Goal: Task Accomplishment & Management: Manage account settings

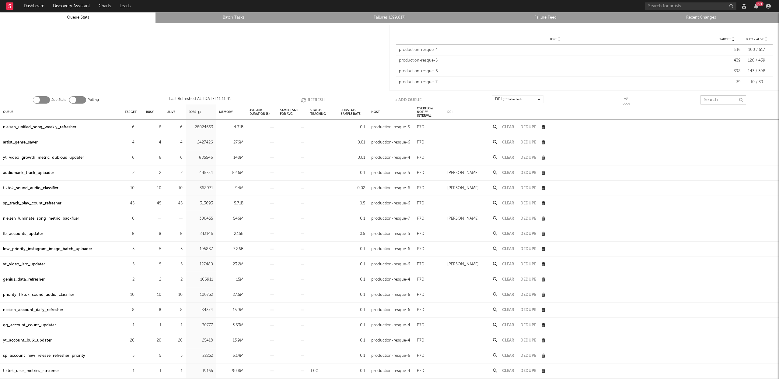
click at [720, 103] on input "text" at bounding box center [724, 99] width 46 height 9
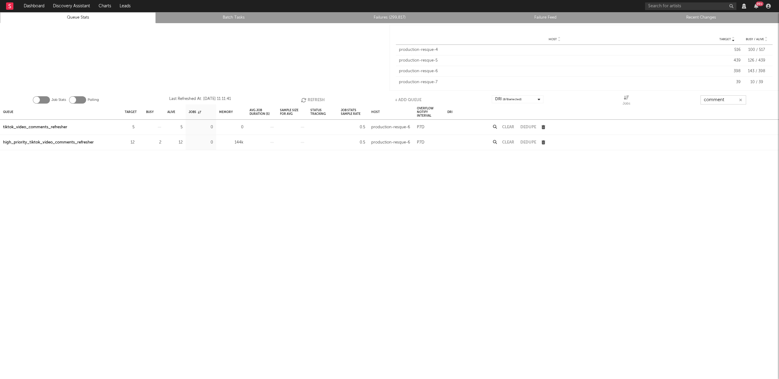
click at [311, 100] on button "Refresh" at bounding box center [313, 99] width 24 height 9
click at [312, 100] on button "Refresh" at bounding box center [314, 99] width 24 height 9
type input "comment"
drag, startPoint x: 75, startPoint y: 140, endPoint x: 213, endPoint y: 130, distance: 138.3
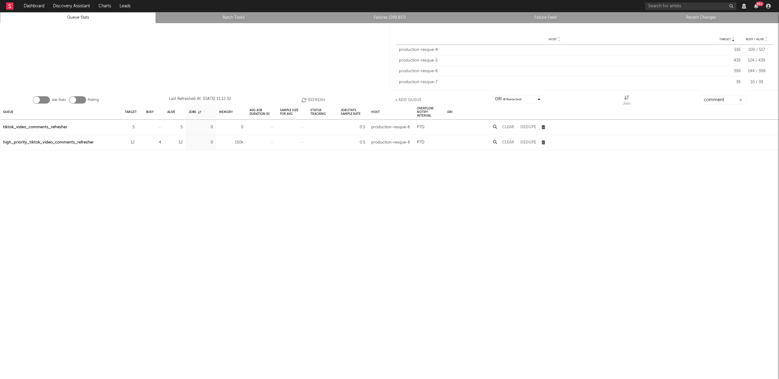
click at [76, 140] on div "high_priority_tiktok_video_comments_refresher" at bounding box center [48, 142] width 91 height 7
click at [320, 98] on button "Refresh" at bounding box center [313, 99] width 24 height 9
click at [741, 100] on icon "button" at bounding box center [741, 100] width 3 height 4
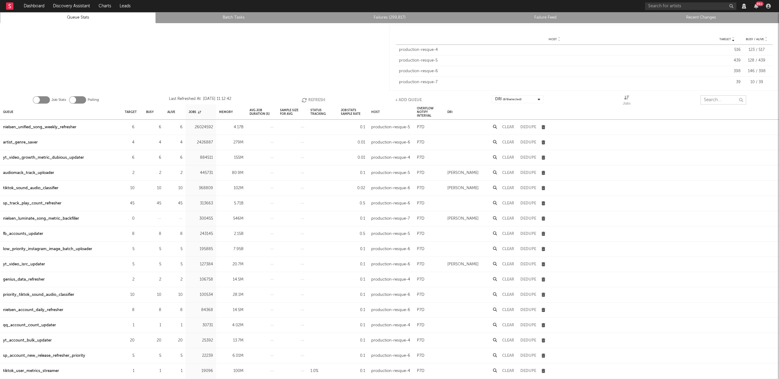
click at [722, 99] on input "text" at bounding box center [724, 99] width 46 height 9
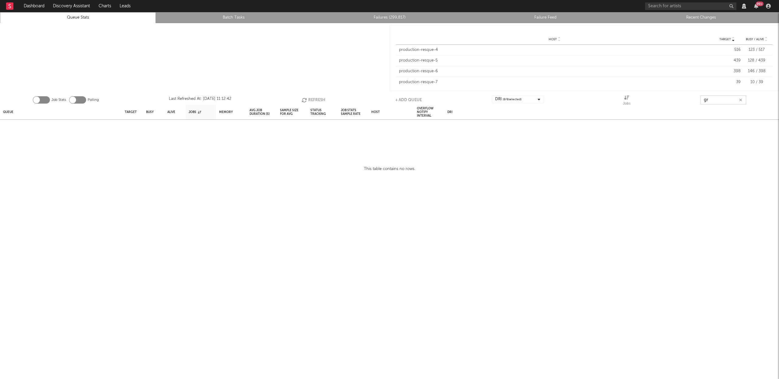
type input "g"
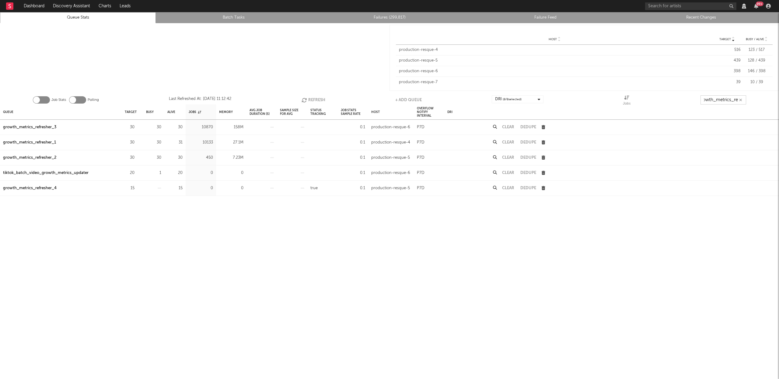
scroll to position [0, 7]
type input "growth_metrics_ref"
click at [47, 127] on div "growth_metrics_refresher_3" at bounding box center [29, 127] width 53 height 7
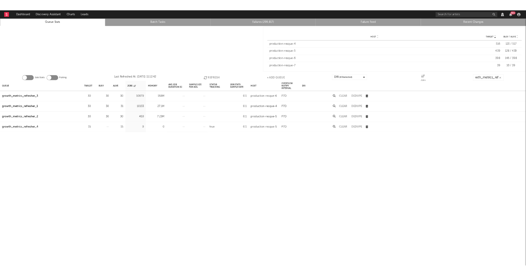
scroll to position [0, 0]
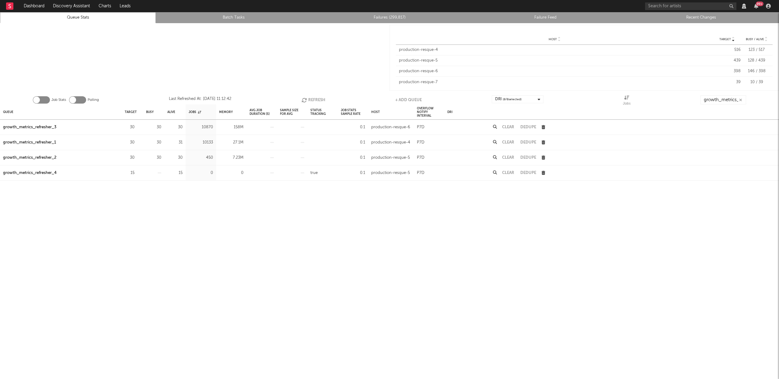
click at [47, 142] on div "growth_metrics_refresher_1" at bounding box center [29, 142] width 53 height 7
click at [47, 156] on div "growth_metrics_refresher_2" at bounding box center [29, 157] width 53 height 7
click at [310, 97] on button "Refresh" at bounding box center [314, 99] width 24 height 9
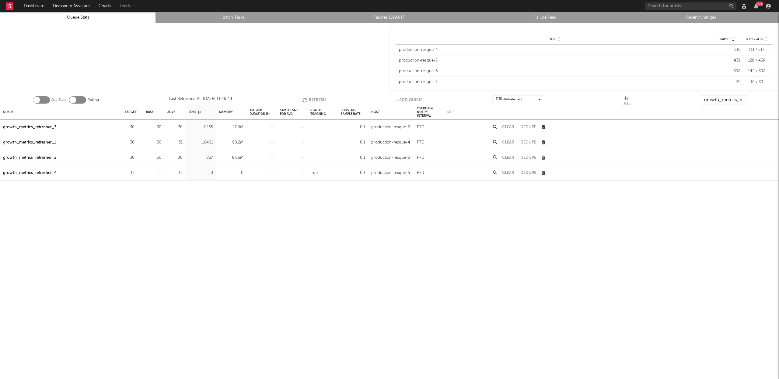
click at [310, 97] on button "Refresh" at bounding box center [314, 99] width 24 height 9
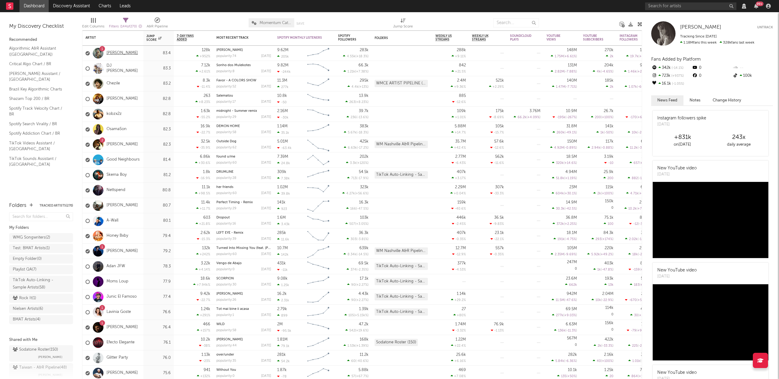
click at [121, 52] on link "ELENA ROSE" at bounding box center [122, 53] width 31 height 5
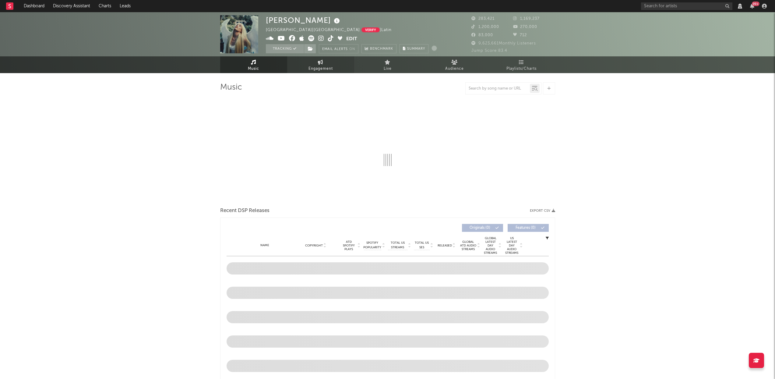
click at [321, 66] on span "Engagement" at bounding box center [320, 68] width 24 height 7
select select "1w"
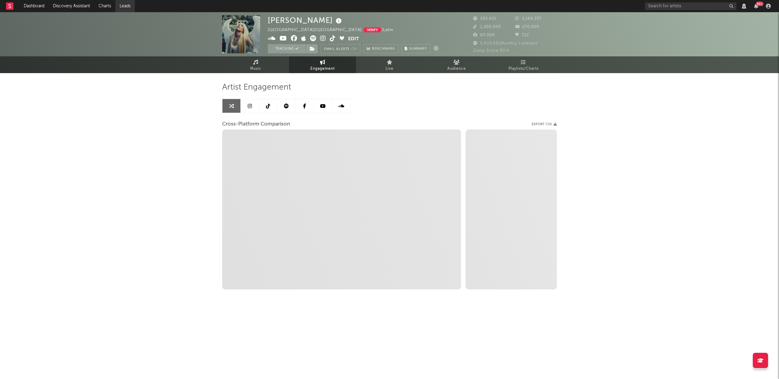
select select "1m"
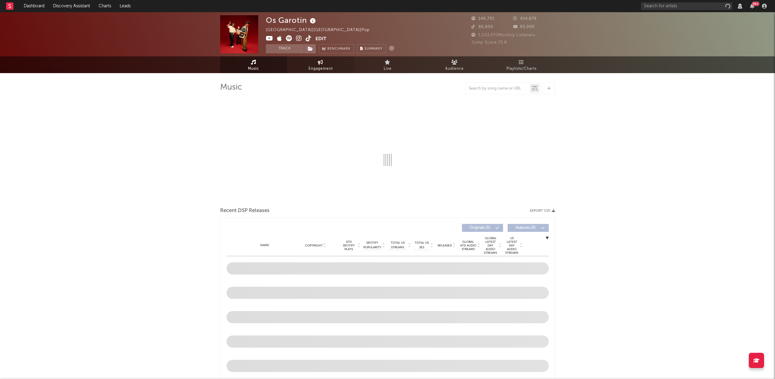
select select "6m"
select select "View all"
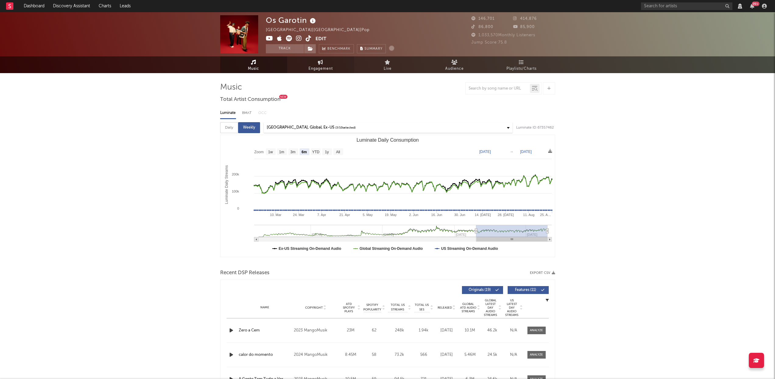
click at [324, 66] on span "Engagement" at bounding box center [320, 68] width 24 height 7
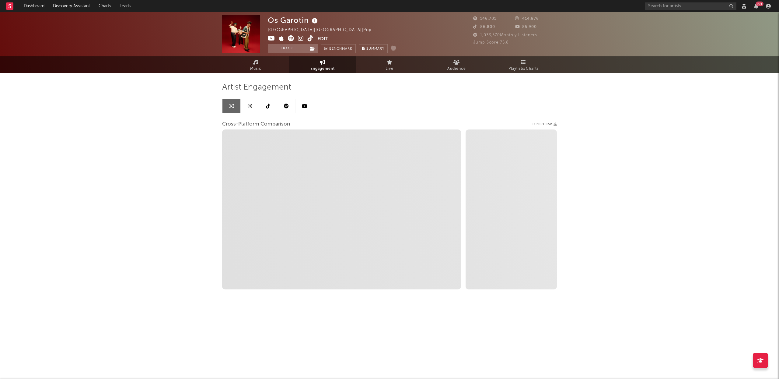
select select "1w"
select select "1m"
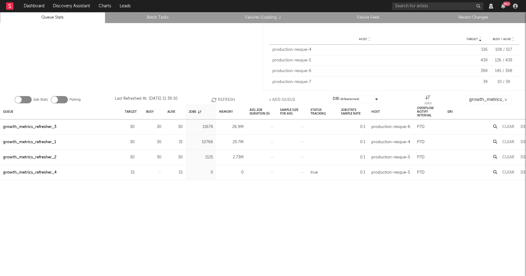
click at [223, 101] on button "Refresh" at bounding box center [223, 99] width 24 height 9
click at [223, 100] on button "Refresh" at bounding box center [223, 99] width 24 height 9
click at [225, 101] on button "Refresh" at bounding box center [224, 99] width 24 height 9
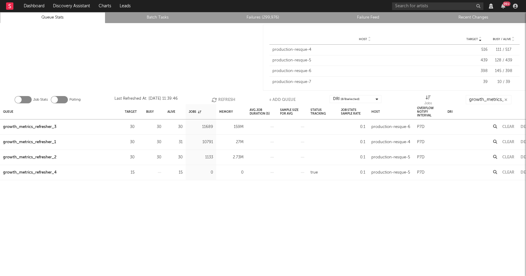
click at [250, 17] on link "Failures (299,976)" at bounding box center [263, 17] width 99 height 7
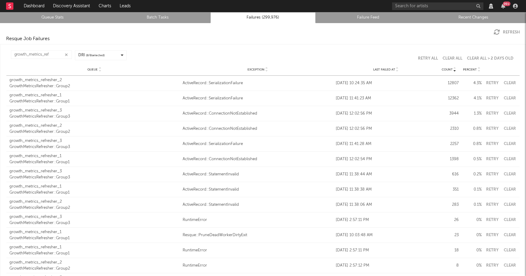
click at [396, 72] on icon at bounding box center [397, 71] width 3 height 2
click at [62, 82] on div "growth_metrics_refresher_3" at bounding box center [94, 80] width 170 height 6
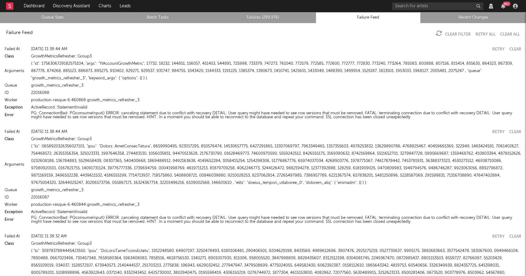
click at [265, 17] on link "Failures (299,976)" at bounding box center [263, 17] width 99 height 7
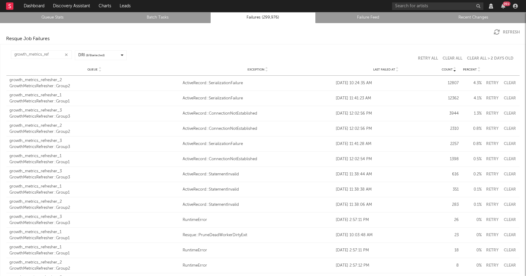
click at [396, 71] on icon at bounding box center [397, 71] width 3 height 2
click at [54, 54] on input "growth_metrics_ref" at bounding box center [41, 55] width 61 height 9
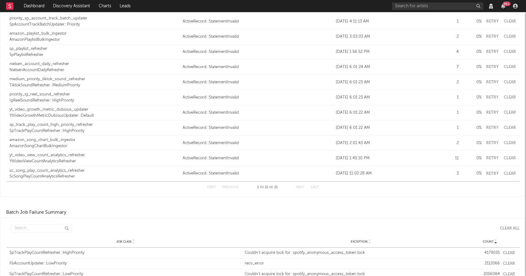
scroll to position [227, 0]
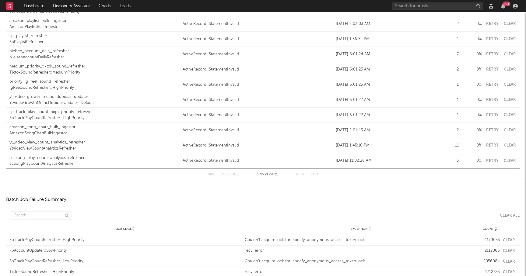
type input "ActiveRecord::StatementIn"
click at [40, 86] on div "IgReelSoundRefresher::HighPriority" at bounding box center [94, 88] width 170 height 6
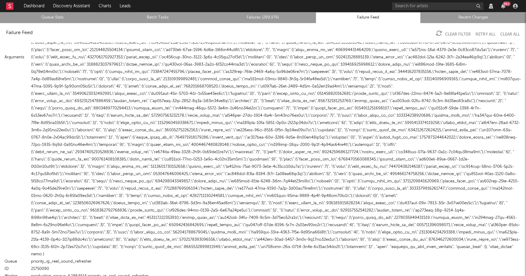
scroll to position [247, 0]
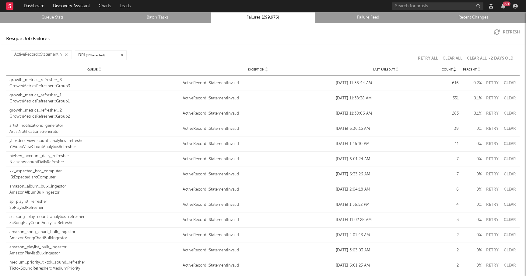
click at [396, 71] on icon at bounding box center [397, 71] width 3 height 2
click at [41, 85] on div "ScSongPlayCountAnalyticsRefresher" at bounding box center [94, 86] width 170 height 6
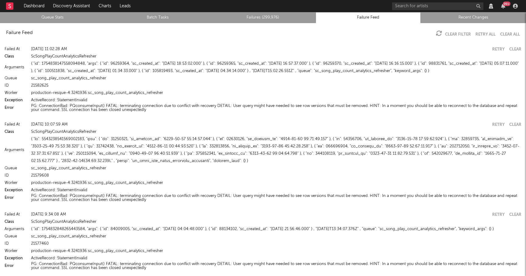
click at [265, 19] on link "Failures (299,976)" at bounding box center [263, 17] width 99 height 7
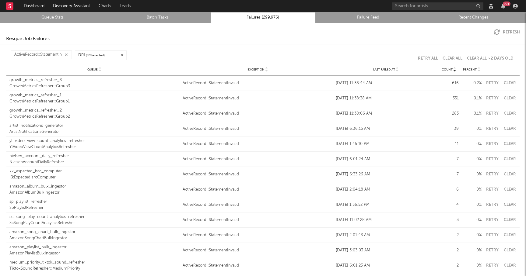
click at [43, 16] on link "Queue Stats" at bounding box center [52, 17] width 99 height 7
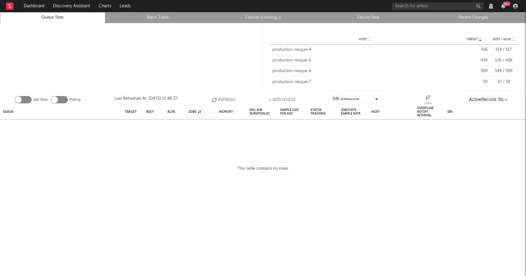
click at [506, 100] on icon "button" at bounding box center [506, 100] width 3 height 4
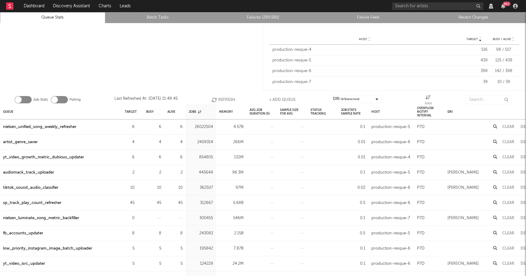
click at [480, 95] on div "Job Stats Polling Last Refreshed At: [DATE] 11:48:45 Refresh + Add Queue DRI ( …" at bounding box center [263, 98] width 526 height 12
click at [478, 103] on input "text" at bounding box center [489, 99] width 46 height 9
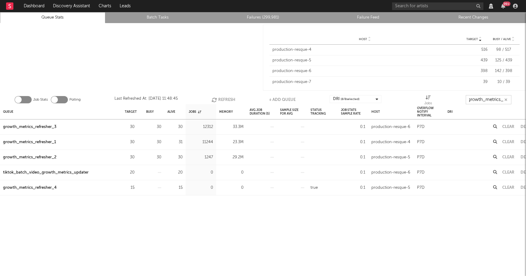
scroll to position [0, 5]
type input "growth_metrics_re"
click at [35, 128] on div "growth_metrics_refresher_3" at bounding box center [29, 127] width 53 height 7
click at [34, 142] on div "growth_metrics_refresher_1" at bounding box center [29, 142] width 53 height 7
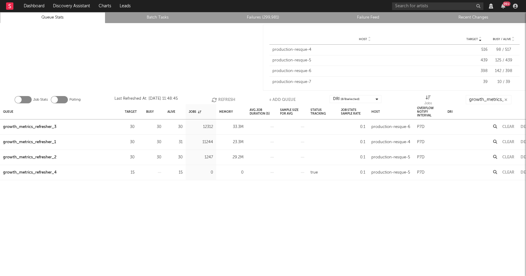
click at [35, 154] on div "growth_metrics_refresher_2" at bounding box center [29, 157] width 53 height 7
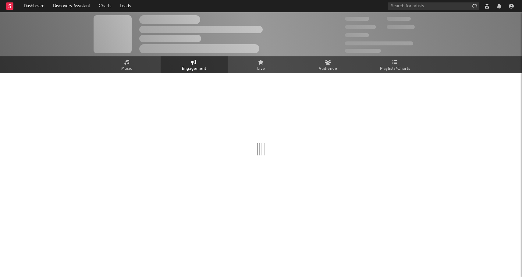
select select "1w"
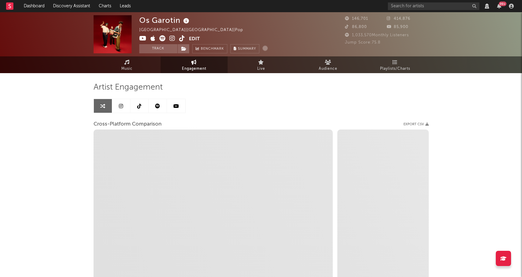
select select "1m"
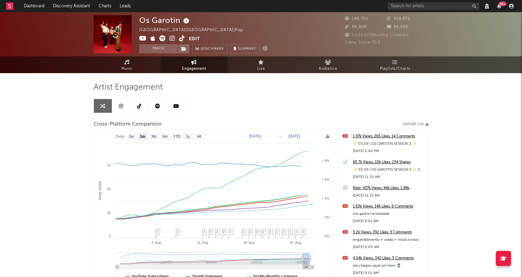
scroll to position [9, 0]
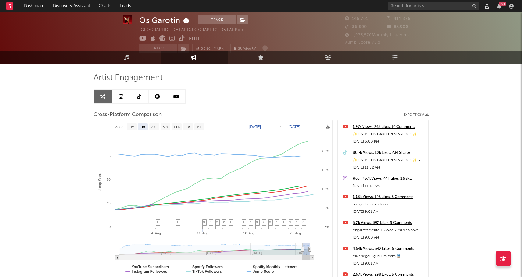
click at [121, 96] on icon at bounding box center [121, 96] width 4 height 5
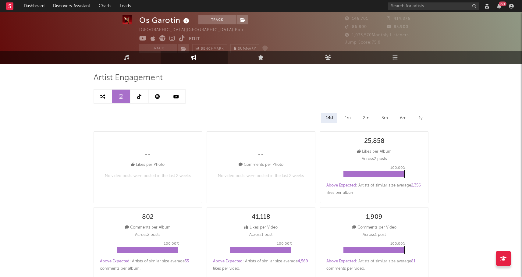
select select "6m"
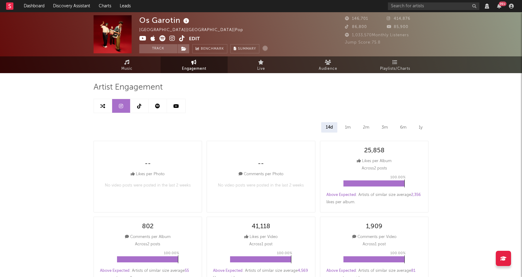
click at [142, 105] on link at bounding box center [139, 106] width 18 height 14
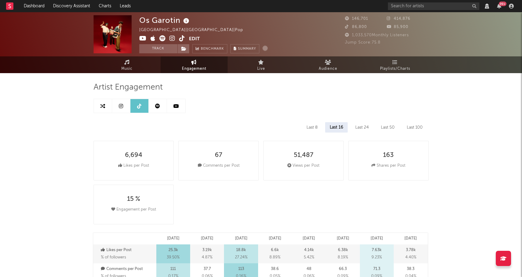
select select "6m"
click at [160, 107] on link at bounding box center [158, 106] width 18 height 14
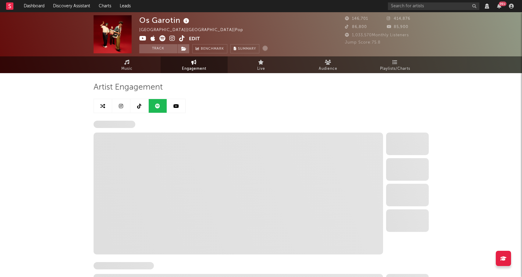
select select "6m"
select select "1w"
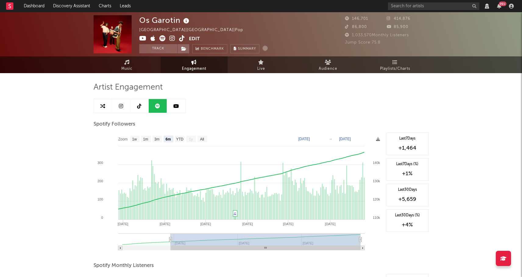
click at [175, 106] on icon at bounding box center [175, 106] width 5 height 5
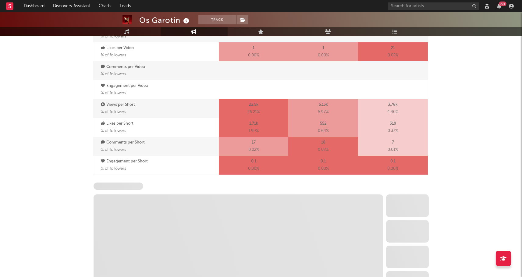
select select "6m"
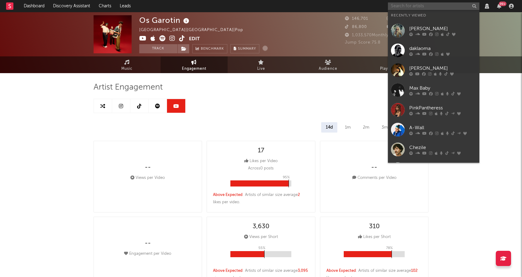
click at [427, 5] on input "text" at bounding box center [433, 6] width 91 height 8
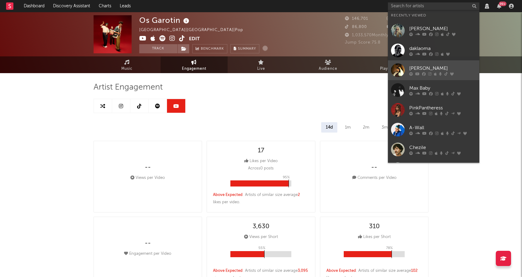
click at [423, 73] on icon at bounding box center [424, 74] width 4 height 4
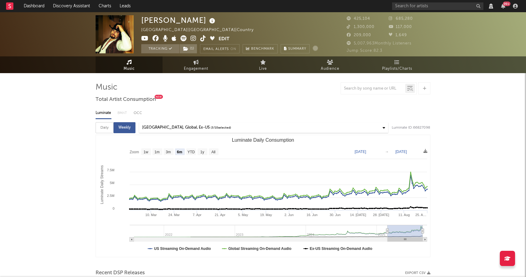
select select "View all"
select select "6m"
click at [181, 64] on link "Engagement" at bounding box center [193, 64] width 67 height 17
select select "1w"
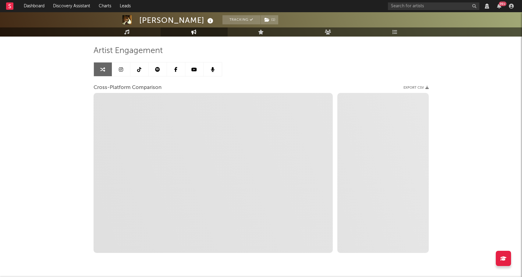
scroll to position [40, 0]
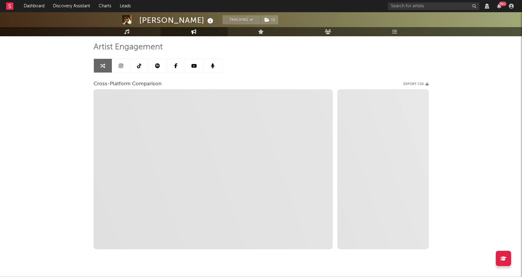
select select "1m"
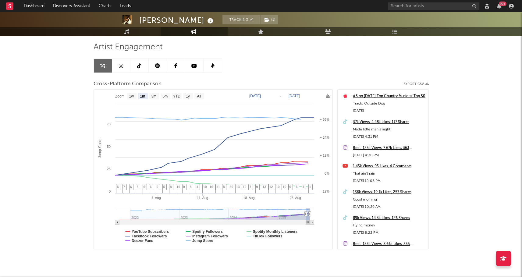
click at [117, 65] on link at bounding box center [121, 66] width 18 height 14
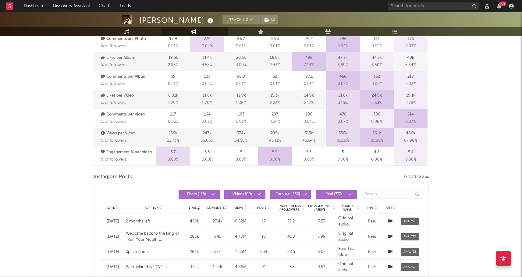
select select "6m"
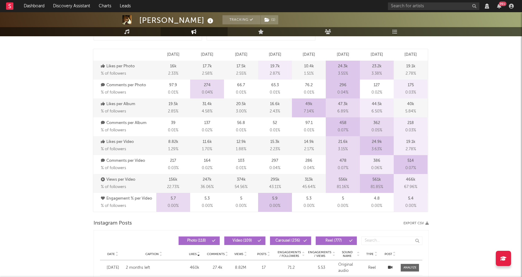
scroll to position [25, 0]
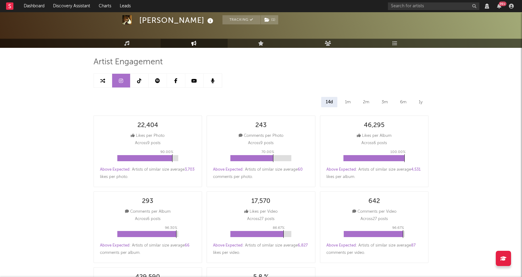
click at [140, 76] on link at bounding box center [139, 81] width 18 height 14
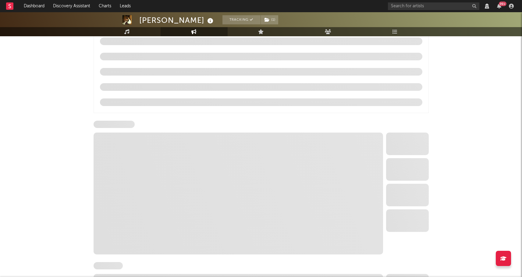
select select "6m"
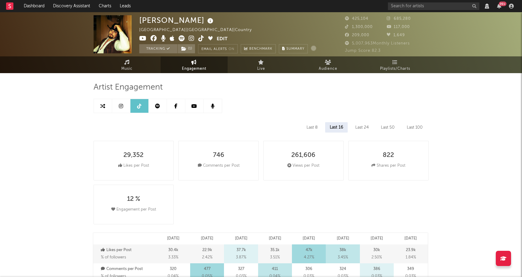
click at [160, 105] on link at bounding box center [158, 106] width 18 height 14
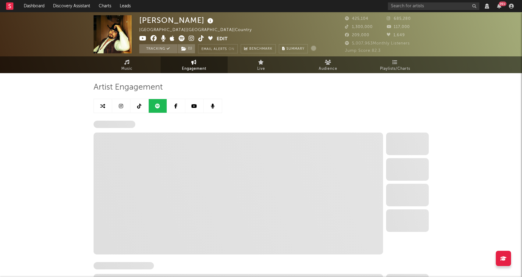
select select "6m"
select select "1w"
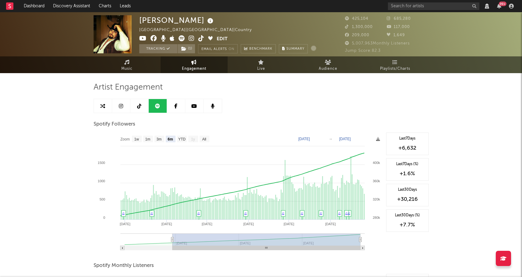
click at [181, 105] on link at bounding box center [176, 106] width 18 height 14
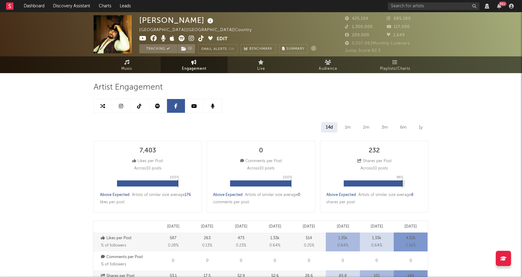
scroll to position [196, 0]
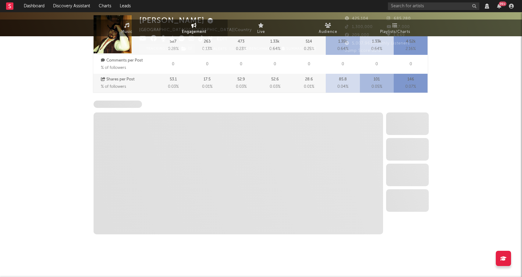
select select "6m"
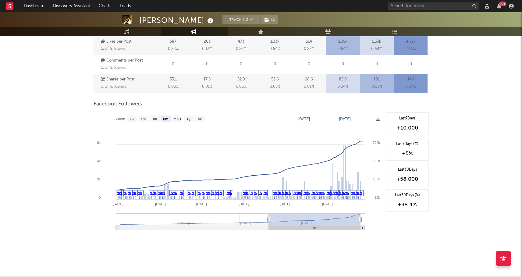
scroll to position [0, 0]
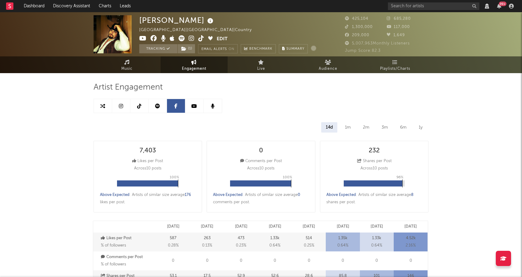
click at [196, 108] on icon at bounding box center [193, 106] width 5 height 5
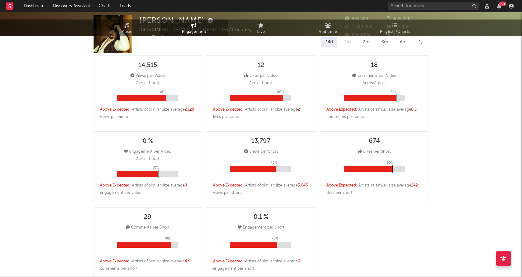
select select "6m"
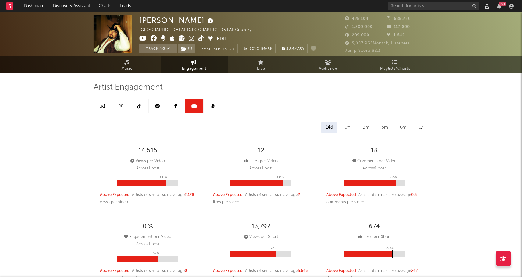
click at [214, 111] on link at bounding box center [212, 106] width 18 height 14
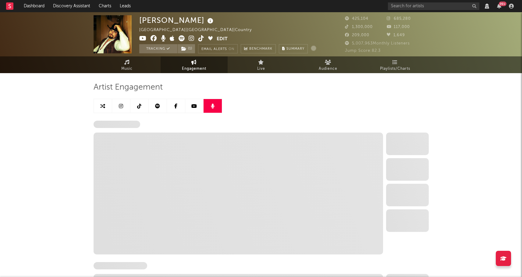
select select "6m"
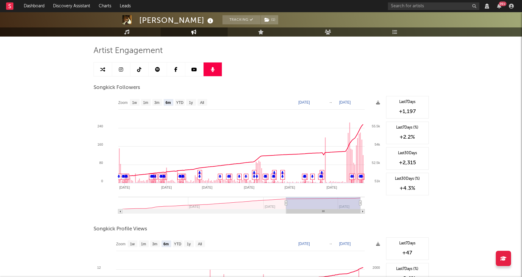
scroll to position [41, 0]
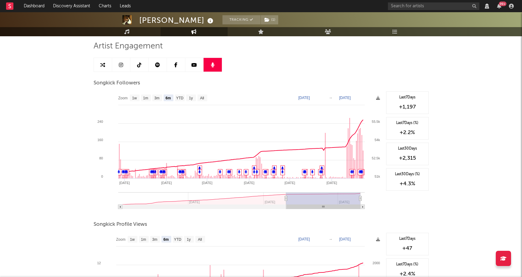
click at [137, 101] on rect at bounding box center [237, 152] width 289 height 122
click at [135, 99] on text "1w" at bounding box center [134, 98] width 5 height 4
select select "1w"
type input "2025-08-18"
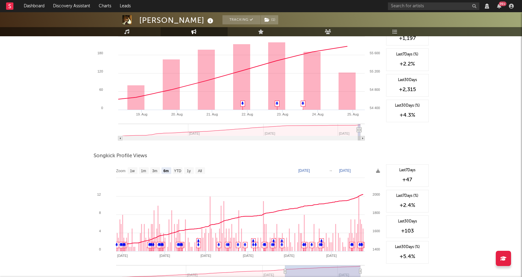
scroll to position [161, 0]
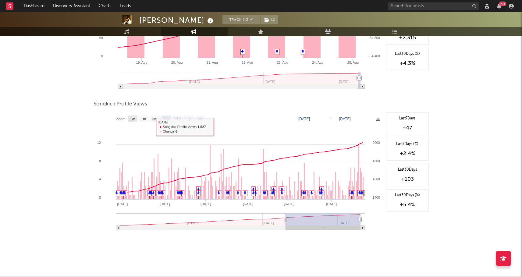
click at [130, 118] on text "1w" at bounding box center [132, 119] width 5 height 4
select select "1w"
type input "2025-08-18"
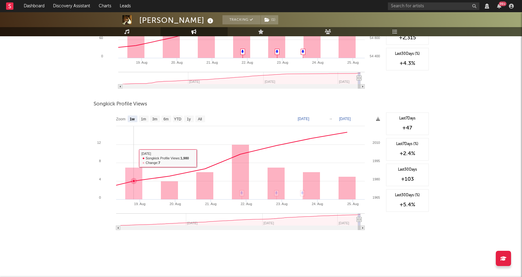
scroll to position [0, 0]
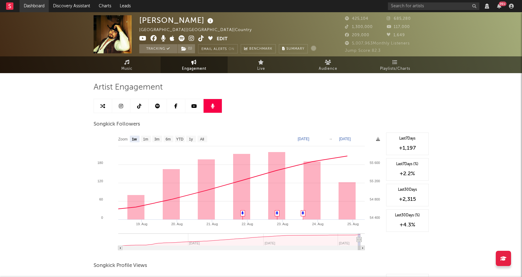
click at [35, 2] on link "Dashboard" at bounding box center [33, 6] width 29 height 12
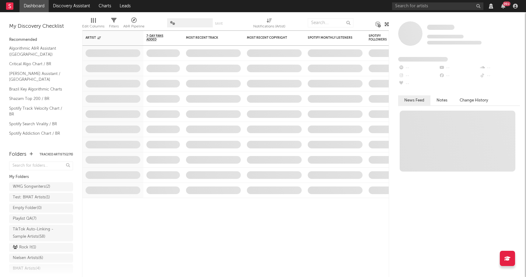
click at [413, 11] on div "99 +" at bounding box center [456, 6] width 128 height 12
click at [413, 7] on input "text" at bounding box center [437, 6] width 91 height 8
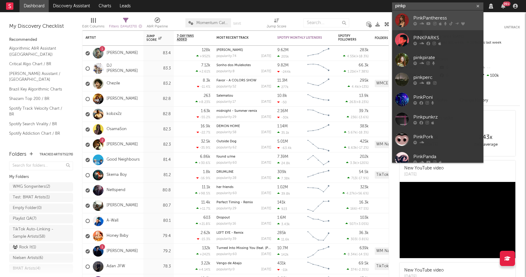
type input "pinkp"
click at [432, 16] on div "PinkPantheress" at bounding box center [446, 18] width 67 height 7
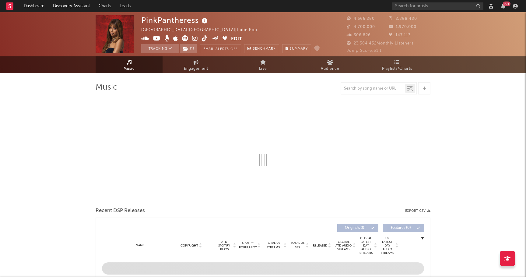
select select "View all"
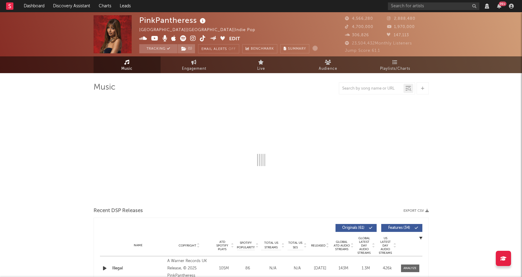
select select "View all"
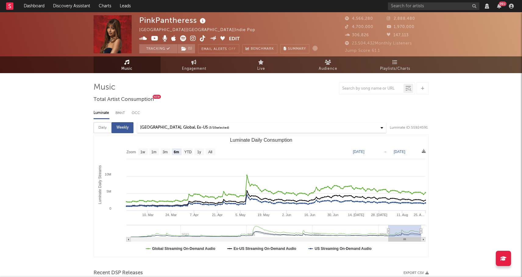
select select "View all"
select select "6m"
select select "View all"
select select "6m"
click at [188, 65] on span "Engagement" at bounding box center [194, 68] width 24 height 7
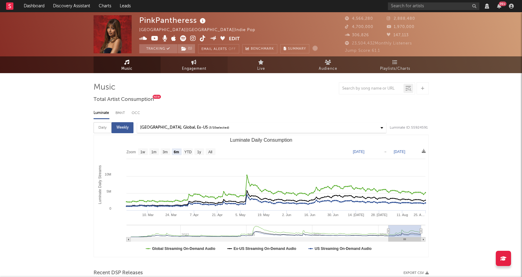
select select "1w"
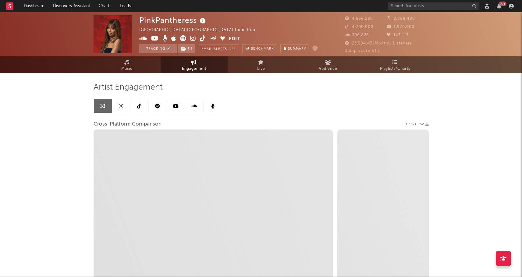
select select "1m"
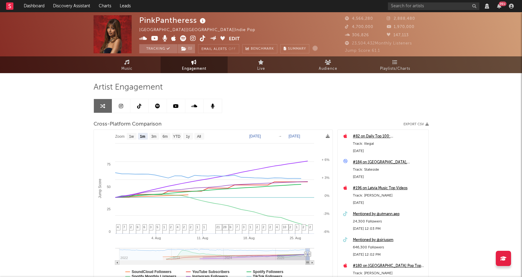
click at [120, 104] on icon at bounding box center [121, 106] width 4 height 5
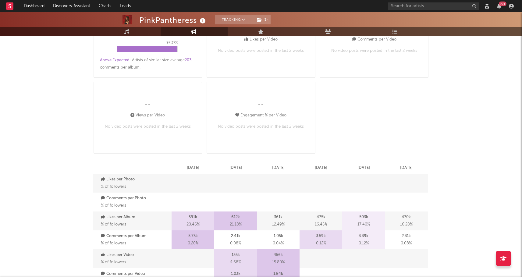
select select "6m"
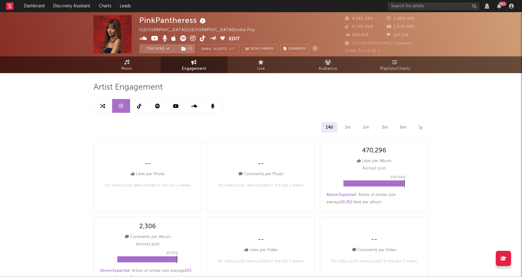
click at [139, 104] on icon at bounding box center [139, 106] width 4 height 5
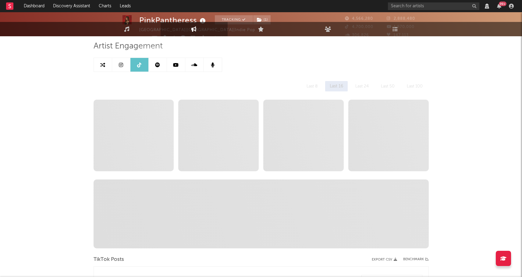
select select "6m"
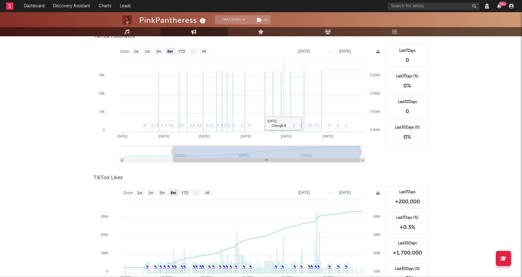
scroll to position [669, 0]
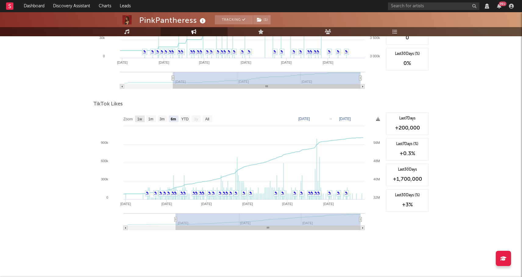
click at [140, 119] on text "1w" at bounding box center [139, 119] width 5 height 4
select select "1w"
type input "2025-08-21"
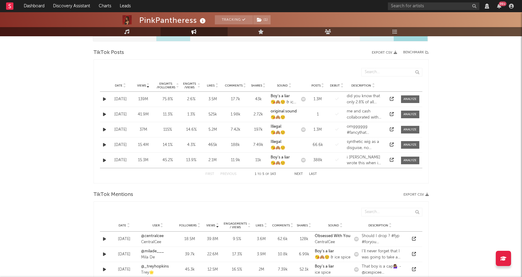
scroll to position [0, 0]
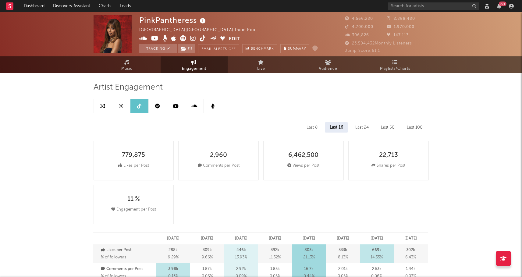
click at [154, 105] on link at bounding box center [158, 106] width 18 height 14
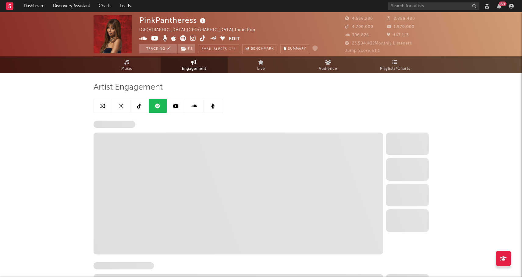
select select "6m"
select select "1w"
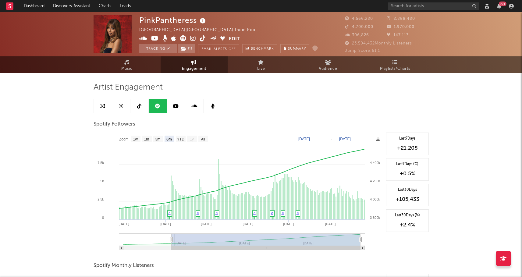
click at [176, 107] on icon at bounding box center [175, 106] width 5 height 5
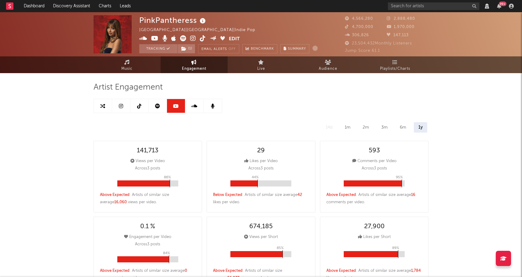
select select "6m"
click at [196, 101] on link at bounding box center [194, 106] width 18 height 14
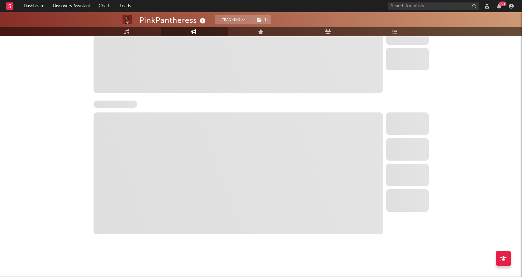
select select "6m"
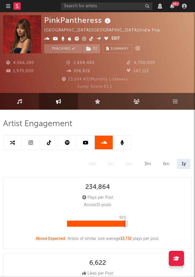
click at [121, 144] on icon at bounding box center [122, 142] width 4 height 5
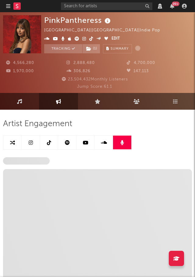
select select "6m"
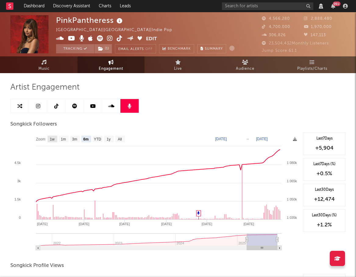
click at [51, 138] on text "1w" at bounding box center [52, 139] width 5 height 4
select select "1w"
type input "2025-08-18"
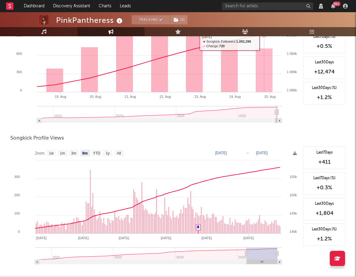
scroll to position [161, 0]
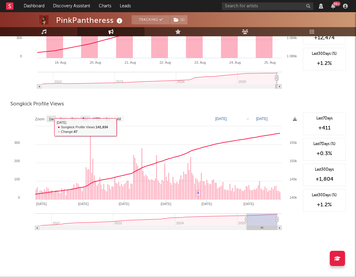
click at [49, 120] on text "1w" at bounding box center [51, 119] width 5 height 4
select select "1w"
type input "2025-08-18"
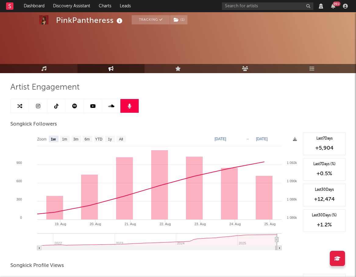
select select "1w"
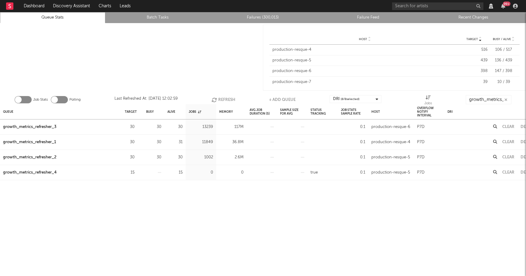
click at [268, 18] on link "Failures (300,013)" at bounding box center [263, 17] width 99 height 7
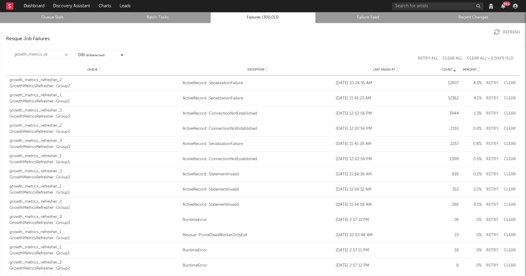
click at [236, 191] on div "ActiveRecord::StatementInvalid" at bounding box center [258, 190] width 150 height 6
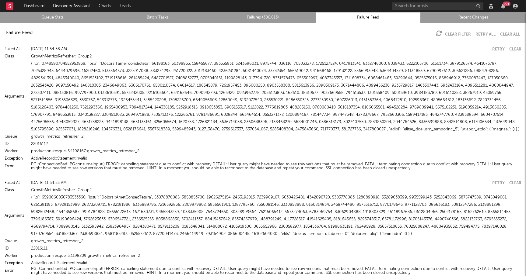
click at [179, 163] on button "PG::ConnectionBad: PQconsumeInput() ERROR: canceling statement due to conflict …" at bounding box center [276, 167] width 491 height 8
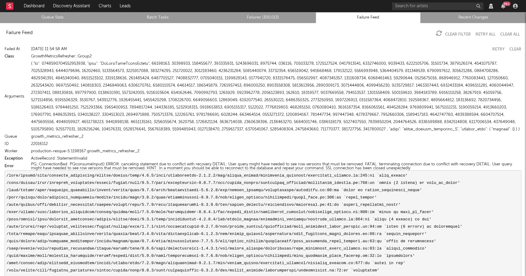
click at [255, 16] on link "Failures (300,013)" at bounding box center [263, 17] width 99 height 7
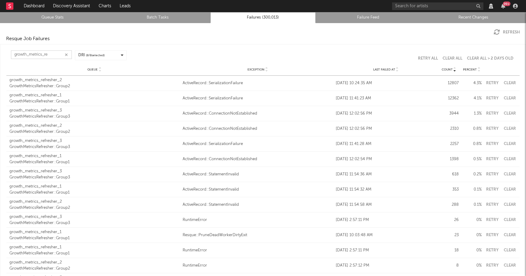
click at [50, 58] on input "growth_metrics_re" at bounding box center [41, 55] width 61 height 9
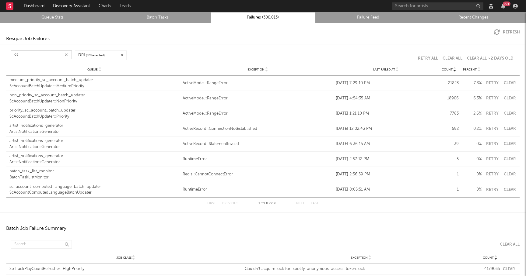
type input "c"
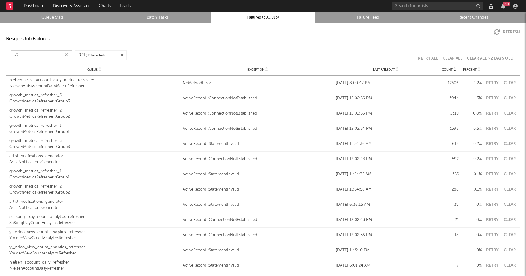
type input "S"
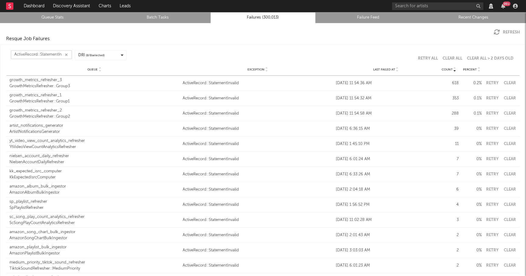
type input "ActiveRecord::StatementIn"
click at [396, 71] on icon at bounding box center [397, 71] width 3 height 2
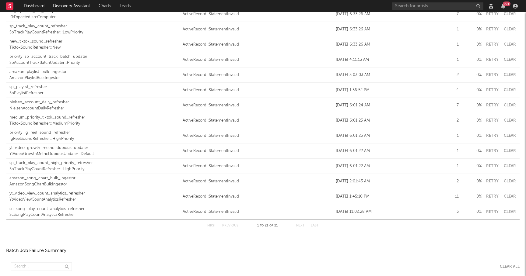
scroll to position [178, 0]
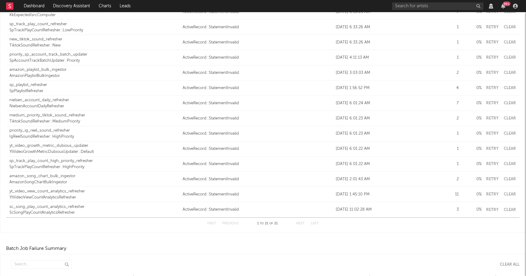
click at [56, 212] on div "ScSongPlayCountAnalyticsRefresher" at bounding box center [94, 213] width 170 height 6
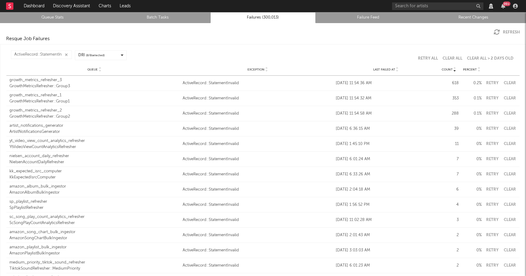
click at [396, 67] on icon at bounding box center [397, 68] width 3 height 2
click at [396, 68] on icon at bounding box center [397, 68] width 3 height 2
click at [396, 69] on div "Last Failed At" at bounding box center [386, 69] width 100 height 5
click at [500, 31] on button "Refresh" at bounding box center [507, 32] width 26 height 6
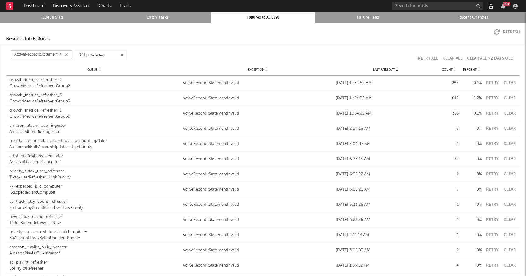
click at [41, 53] on input "ActiveRecord::StatementIn" at bounding box center [41, 55] width 61 height 9
click at [54, 51] on input "ActiveRecord::StatementIn" at bounding box center [41, 55] width 61 height 9
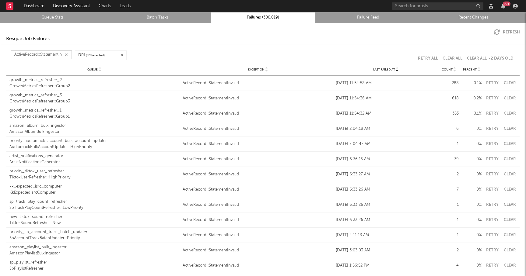
click at [54, 51] on input "ActiveRecord::StatementIn" at bounding box center [41, 55] width 61 height 9
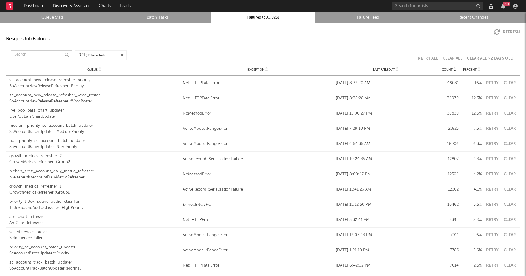
click at [32, 54] on input "text" at bounding box center [41, 55] width 61 height 9
paste input "ActiveRecord::StatementIn"
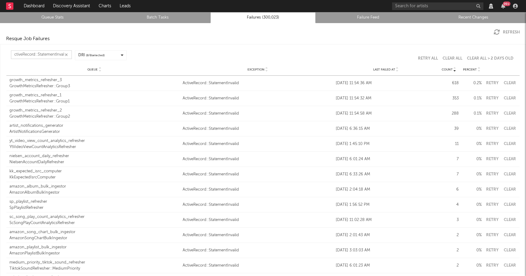
scroll to position [0, 6]
type input "ActiveRecord::StatementInvalid"
click at [395, 69] on div at bounding box center [397, 69] width 4 height 5
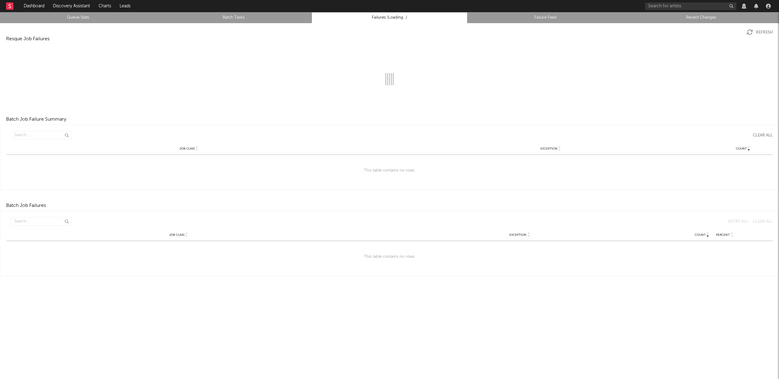
click at [86, 18] on link "Queue Stats" at bounding box center [77, 17] width 149 height 7
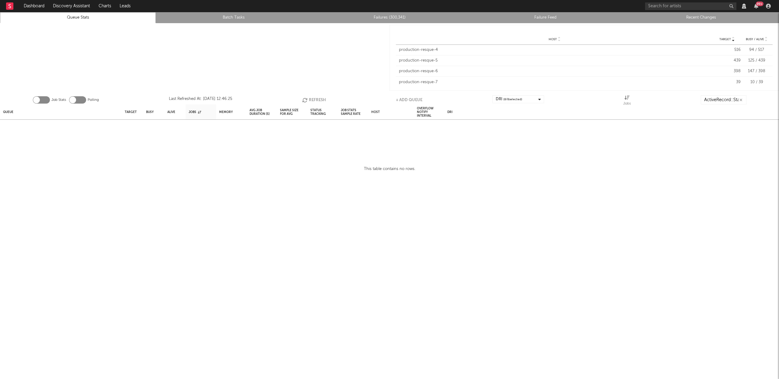
click at [394, 14] on link "Failures (300,341)" at bounding box center [389, 17] width 149 height 7
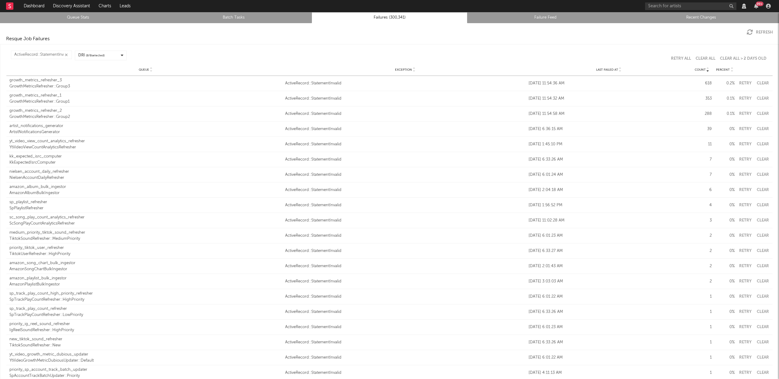
click at [619, 70] on icon at bounding box center [620, 71] width 3 height 2
click at [619, 69] on icon at bounding box center [620, 68] width 3 height 2
click at [619, 72] on icon at bounding box center [620, 71] width 3 height 2
click at [618, 71] on div "Last Failed At" at bounding box center [609, 69] width 160 height 5
click at [83, 18] on link "Queue Stats" at bounding box center [77, 17] width 149 height 7
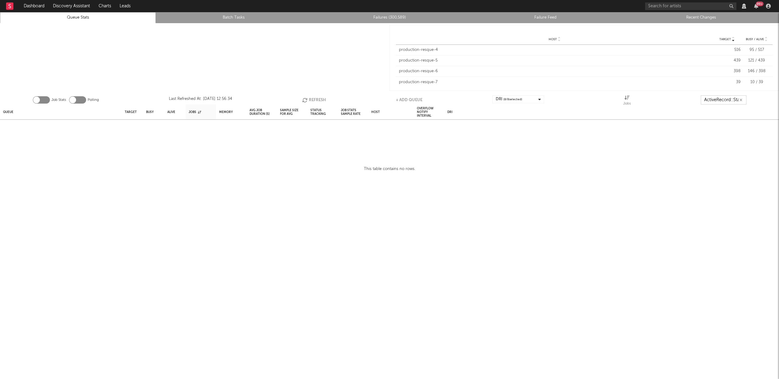
click at [725, 100] on input "ActiveRecord::StatementInvalid" at bounding box center [724, 99] width 46 height 9
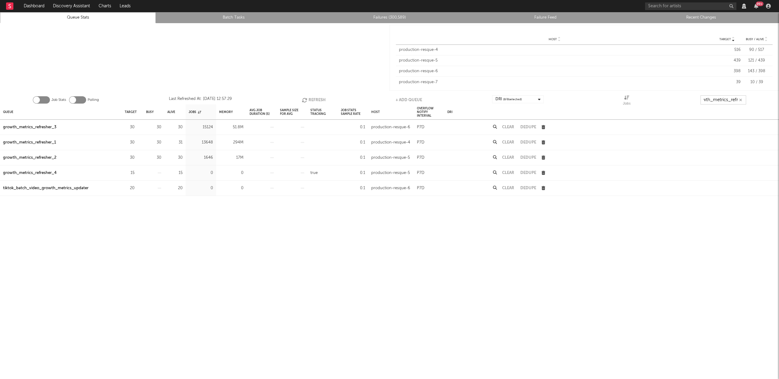
scroll to position [0, 11]
click at [312, 100] on button "Refresh" at bounding box center [314, 99] width 24 height 9
click at [311, 100] on button "Refresh" at bounding box center [314, 99] width 24 height 9
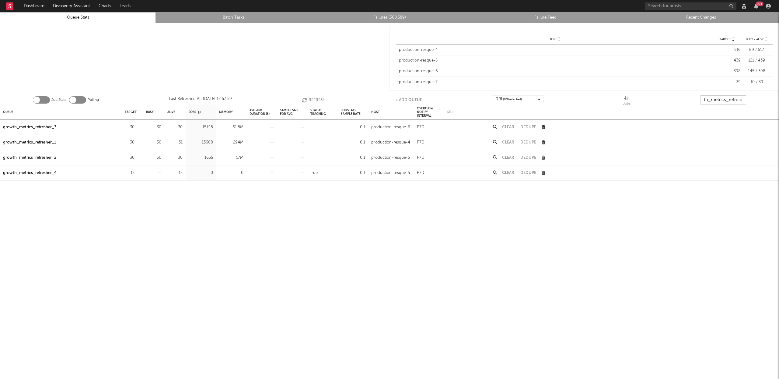
click at [311, 100] on button "Refresh" at bounding box center [314, 99] width 24 height 9
type input "growth_metrics_refre"
click at [41, 125] on div "growth_metrics_refresher_3" at bounding box center [29, 127] width 53 height 7
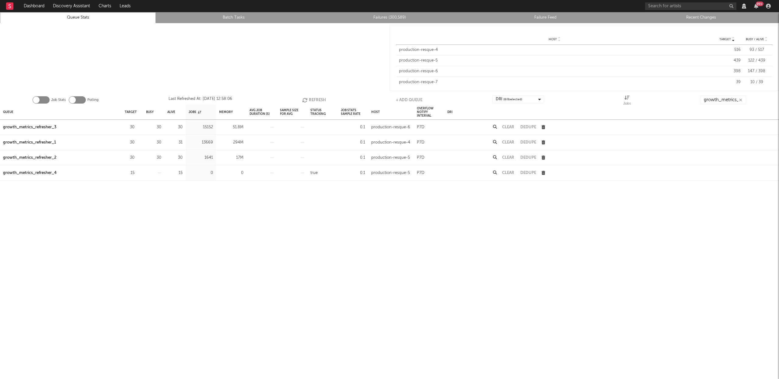
click at [39, 142] on div "growth_metrics_refresher_1" at bounding box center [29, 142] width 53 height 7
click at [42, 159] on div "growth_metrics_refresher_2" at bounding box center [29, 157] width 53 height 7
click at [43, 157] on div "growth_metrics_refresher_2" at bounding box center [29, 157] width 53 height 7
click at [320, 98] on button "Refresh" at bounding box center [314, 99] width 24 height 9
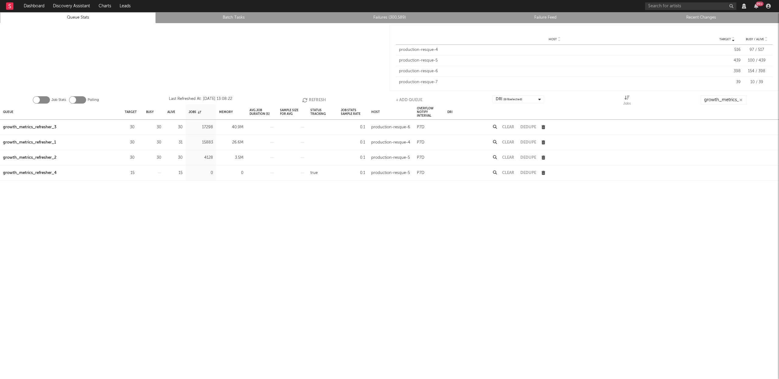
click at [322, 98] on button "Refresh" at bounding box center [314, 99] width 24 height 9
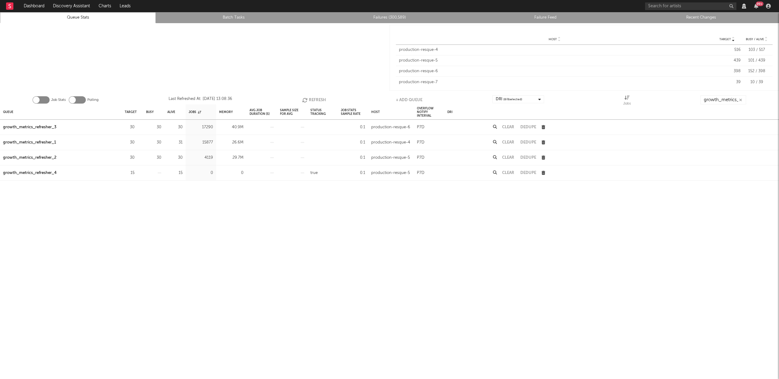
click at [322, 98] on button "Refresh" at bounding box center [314, 99] width 24 height 9
click at [322, 98] on button "Refresh" at bounding box center [315, 99] width 24 height 9
click at [39, 127] on div "growth_metrics_refresher_3" at bounding box center [29, 127] width 53 height 7
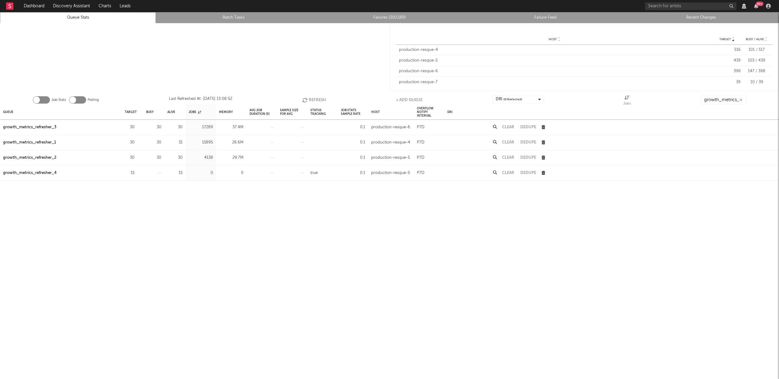
click at [44, 143] on div "growth_metrics_refresher_1" at bounding box center [29, 142] width 53 height 7
click at [44, 158] on div "growth_metrics_refresher_2" at bounding box center [29, 157] width 53 height 7
click at [48, 142] on div "growth_metrics_refresher_1" at bounding box center [29, 142] width 53 height 7
click at [45, 157] on div "growth_metrics_refresher_2" at bounding box center [29, 157] width 53 height 7
click at [47, 128] on div "growth_metrics_refresher_3" at bounding box center [29, 127] width 53 height 7
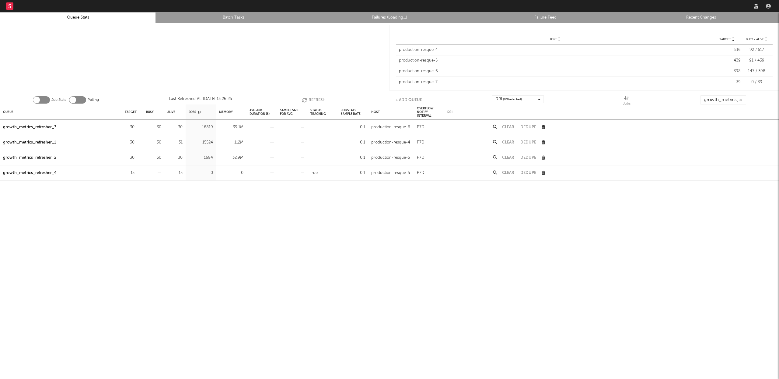
click at [47, 126] on div "growth_metrics_refresher_3" at bounding box center [29, 127] width 53 height 7
click at [49, 141] on div "growth_metrics_refresher_1" at bounding box center [29, 142] width 53 height 7
click at [49, 157] on div "growth_metrics_refresher_2" at bounding box center [29, 157] width 53 height 7
click at [311, 98] on button "Refresh" at bounding box center [314, 99] width 24 height 9
click at [311, 97] on button "Refresh" at bounding box center [314, 99] width 24 height 9
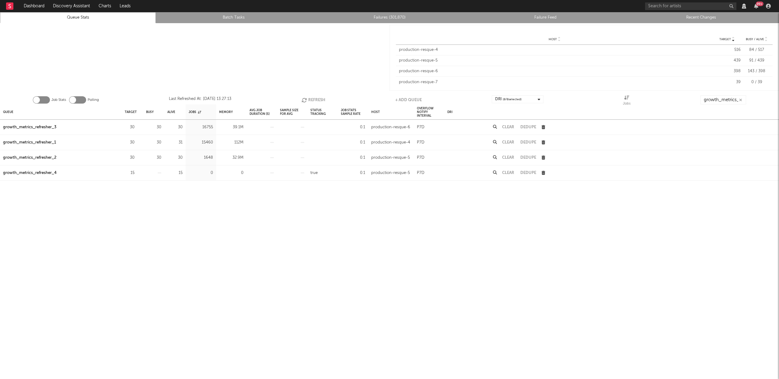
click at [311, 96] on button "Refresh" at bounding box center [314, 99] width 24 height 9
click at [311, 95] on button "Refresh" at bounding box center [314, 99] width 24 height 9
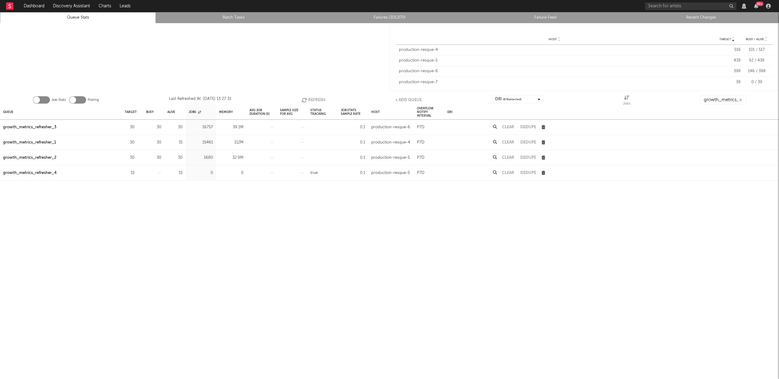
click at [311, 95] on div "Job Stats Polling Last Refreshed At: Aug 27 13:27:31 Refresh + Add Queue DRI ( …" at bounding box center [389, 98] width 779 height 12
click at [312, 97] on button "Refresh" at bounding box center [314, 99] width 24 height 9
click at [11, 112] on div "Queue" at bounding box center [8, 111] width 10 height 13
click at [35, 125] on div "growth_metrics_refresher_1" at bounding box center [29, 127] width 53 height 7
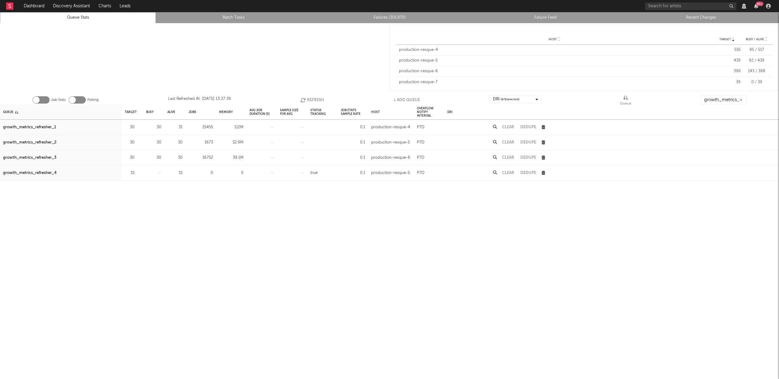
click at [39, 139] on div "growth_metrics_refresher_2" at bounding box center [29, 142] width 53 height 7
click at [43, 160] on div "growth_metrics_refresher_3" at bounding box center [29, 157] width 53 height 7
click at [317, 97] on button "Refresh" at bounding box center [313, 99] width 24 height 9
drag, startPoint x: 399, startPoint y: 17, endPoint x: 355, endPoint y: 19, distance: 43.3
click at [399, 17] on link "Failures (302,005)" at bounding box center [389, 17] width 149 height 7
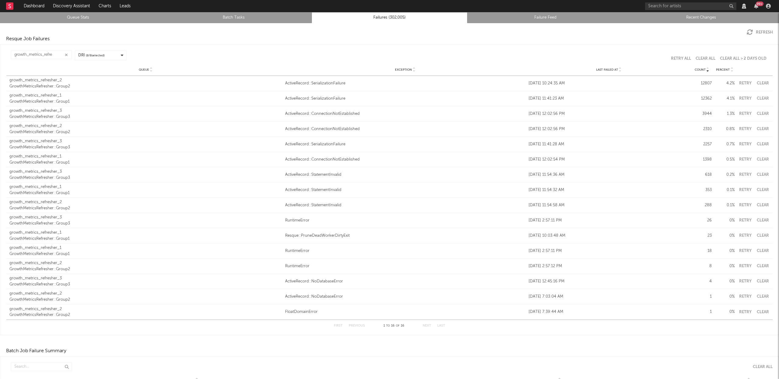
click at [64, 54] on button "button" at bounding box center [66, 55] width 5 height 6
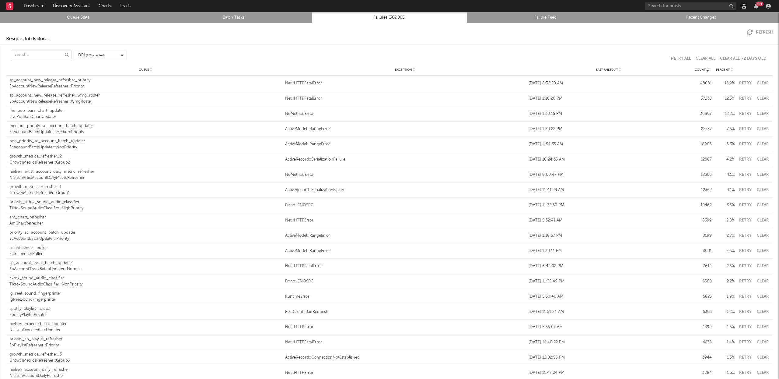
click at [58, 54] on input "text" at bounding box center [41, 55] width 61 height 9
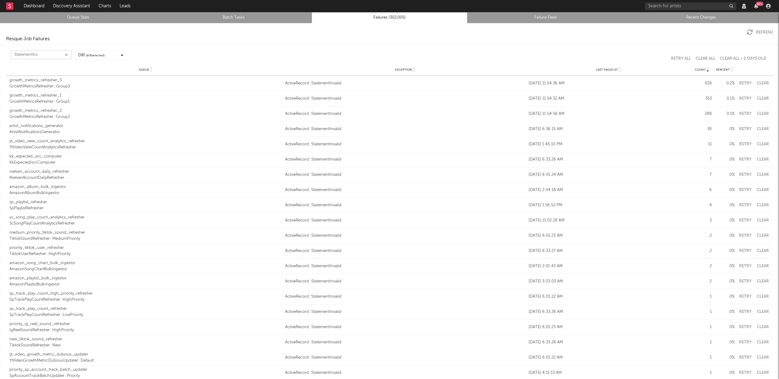
type input "StatementInv"
click at [618, 69] on div at bounding box center [620, 69] width 4 height 5
click at [65, 54] on icon "button" at bounding box center [66, 55] width 3 height 4
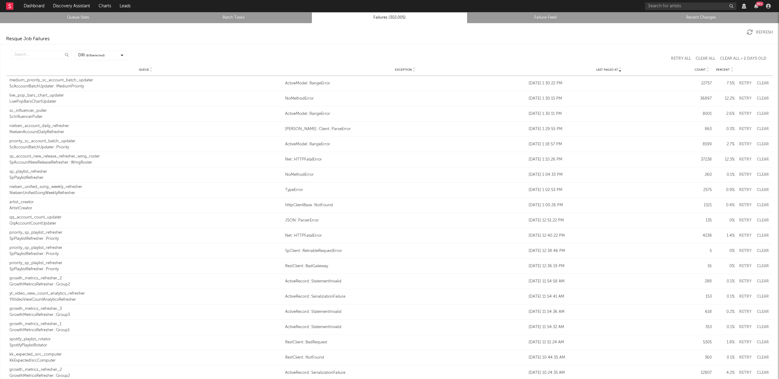
click at [62, 19] on link "Queue Stats" at bounding box center [77, 17] width 149 height 7
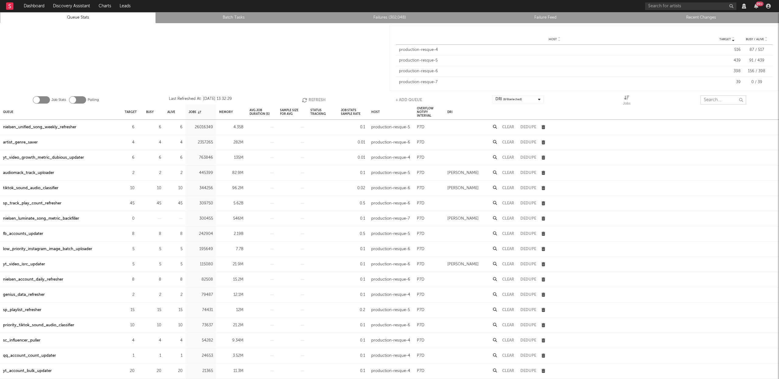
click at [723, 98] on input "text" at bounding box center [724, 99] width 46 height 9
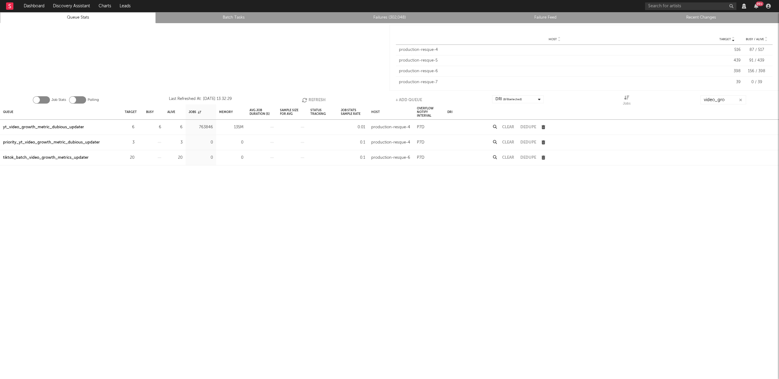
click at [55, 128] on div "yt_video_growth_metric_dubious_updater" at bounding box center [43, 127] width 81 height 7
click at [64, 158] on div "tiktok_batch_video_growth_metrics_updater" at bounding box center [46, 157] width 86 height 7
click at [321, 97] on button "Refresh" at bounding box center [314, 99] width 24 height 9
click at [729, 100] on input "video_gro" at bounding box center [724, 99] width 46 height 9
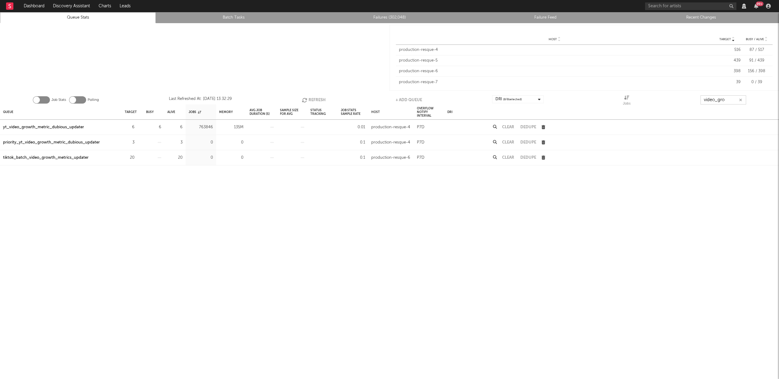
click at [729, 100] on input "video_gro" at bounding box center [724, 99] width 46 height 9
click at [732, 100] on input "video_gro" at bounding box center [724, 99] width 46 height 9
click at [731, 100] on input "video_gro" at bounding box center [724, 99] width 46 height 9
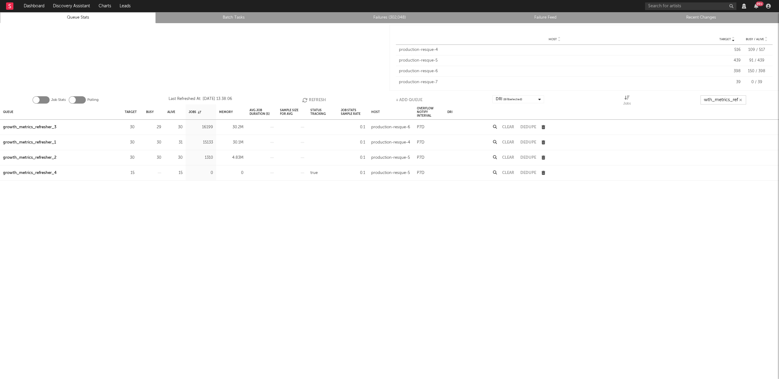
click at [313, 97] on button "Refresh" at bounding box center [314, 99] width 24 height 9
type input "growth_metrics_ref"
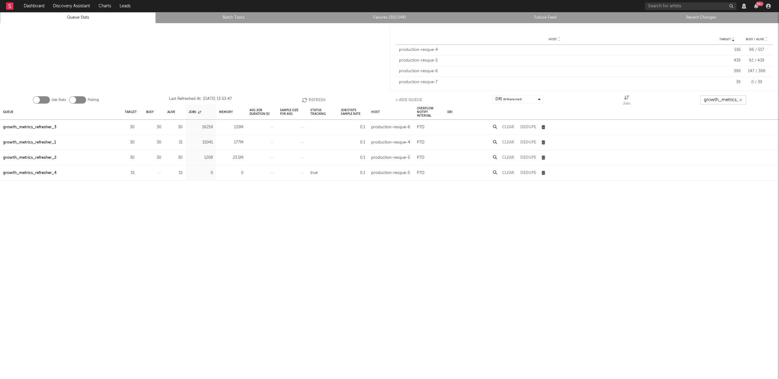
click at [312, 100] on button "Refresh" at bounding box center [314, 99] width 24 height 9
click at [495, 126] on icon at bounding box center [495, 127] width 4 height 4
click at [320, 97] on button "Refresh" at bounding box center [315, 99] width 24 height 9
click at [320, 97] on button "Refresh" at bounding box center [314, 99] width 24 height 9
click at [311, 98] on button "Refresh" at bounding box center [314, 99] width 24 height 9
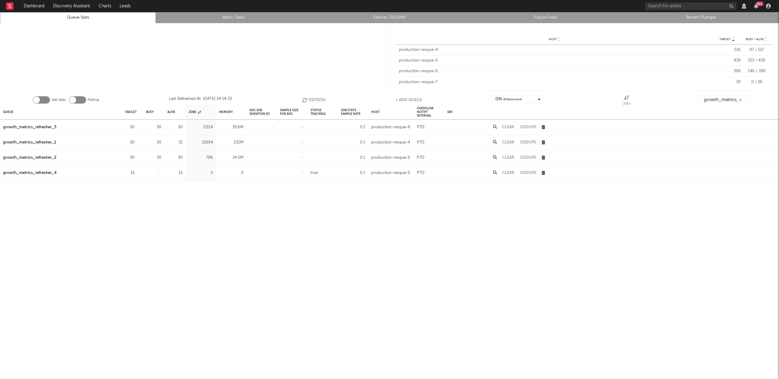
click at [311, 97] on button "Refresh" at bounding box center [314, 99] width 24 height 9
click at [306, 99] on icon "button" at bounding box center [305, 99] width 7 height 5
click at [703, 14] on link "Recent Changes" at bounding box center [701, 17] width 149 height 7
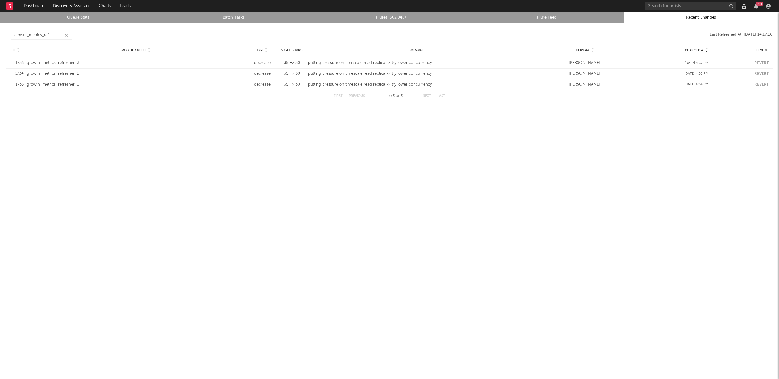
click at [65, 34] on button "button" at bounding box center [66, 36] width 5 height 6
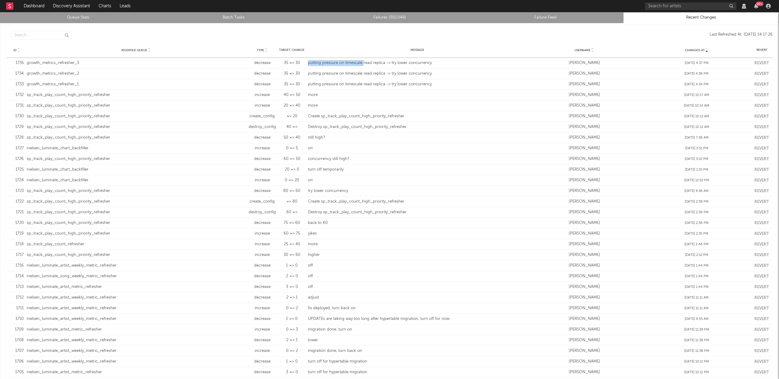
drag, startPoint x: 307, startPoint y: 62, endPoint x: 367, endPoint y: 63, distance: 60.6
click at [367, 63] on div "putting pressure on timescale read replica -> try lower concurrency" at bounding box center [417, 63] width 219 height 6
click at [396, 33] on div "Last Refreshed At: Aug 27 14:17:26" at bounding box center [422, 35] width 701 height 9
drag, startPoint x: 306, startPoint y: 62, endPoint x: 382, endPoint y: 64, distance: 76.2
click at [382, 64] on div "putting pressure on timescale read replica -> try lower concurrency" at bounding box center [417, 63] width 219 height 6
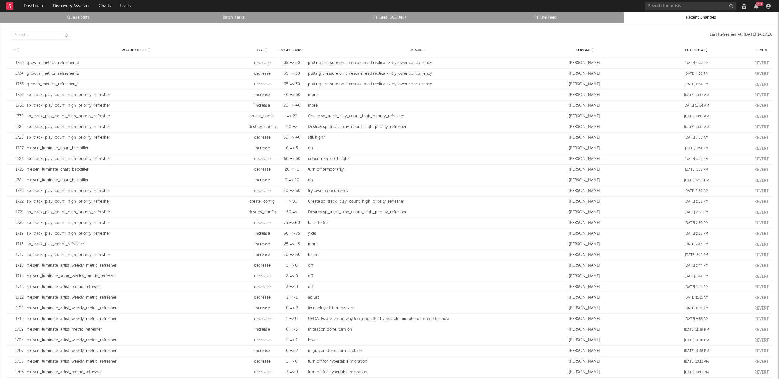
click at [340, 37] on div "Last Refreshed At: Aug 27 14:17:26" at bounding box center [422, 35] width 701 height 9
drag, startPoint x: 307, startPoint y: 63, endPoint x: 374, endPoint y: 61, distance: 67.0
click at [374, 61] on div "putting pressure on timescale read replica -> try lower concurrency" at bounding box center [417, 63] width 219 height 6
click at [373, 47] on div "ID Modified Queue Type Target Change Message Username Changed At Revert" at bounding box center [389, 50] width 767 height 15
drag, startPoint x: 343, startPoint y: 63, endPoint x: 365, endPoint y: 60, distance: 22.1
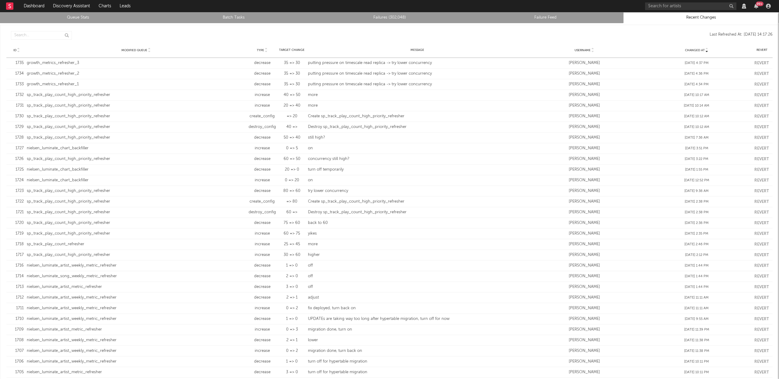
click at [365, 60] on div "putting pressure on timescale read replica -> try lower concurrency" at bounding box center [417, 63] width 219 height 6
drag, startPoint x: 343, startPoint y: 62, endPoint x: 381, endPoint y: 62, distance: 38.7
click at [381, 62] on div "putting pressure on timescale read replica -> try lower concurrency" at bounding box center [417, 63] width 219 height 6
copy div "timescale read replica"
click at [75, 23] on div "Queue Stats Batch Tasks Failures (302,048) Failure Feed Recent Changes Changed …" at bounding box center [389, 195] width 779 height 367
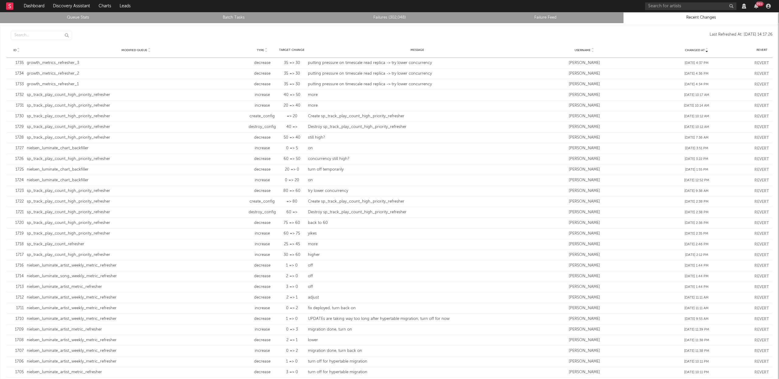
click at [78, 18] on link "Queue Stats" at bounding box center [77, 17] width 149 height 7
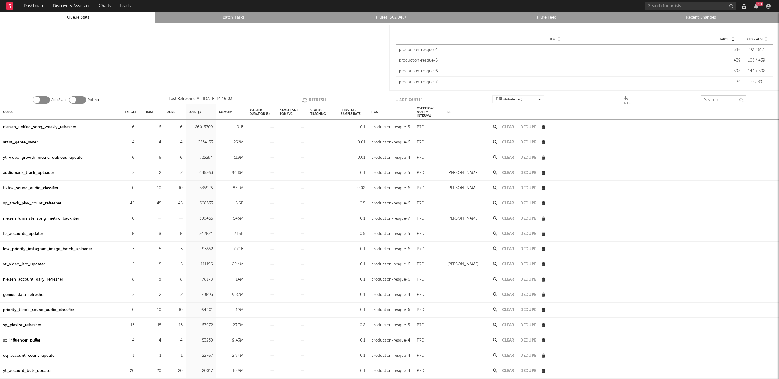
click at [707, 98] on input "text" at bounding box center [724, 99] width 46 height 9
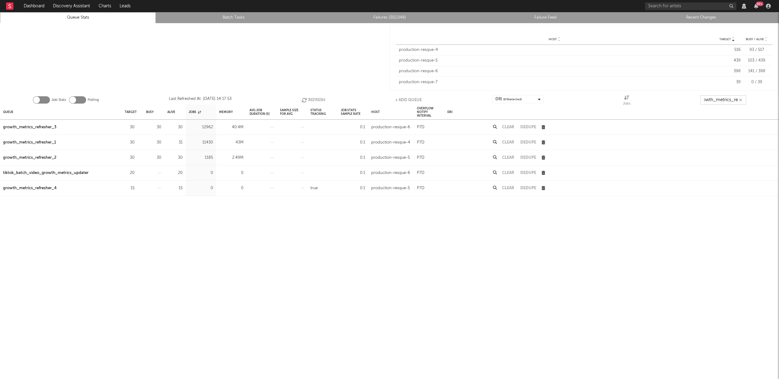
scroll to position [0, 7]
click at [138, 126] on icon "button" at bounding box center [138, 127] width 4 height 4
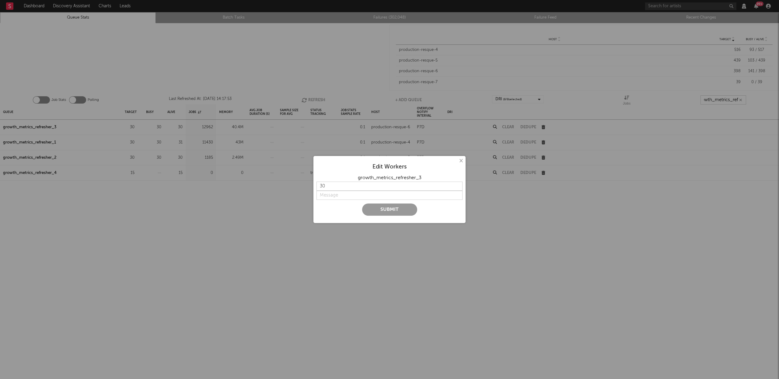
type input "growth_metrics_ref"
click at [458, 188] on input "29" at bounding box center [390, 185] width 146 height 9
click at [458, 188] on input "28" at bounding box center [390, 185] width 146 height 9
click at [458, 188] on input "27" at bounding box center [390, 185] width 146 height 9
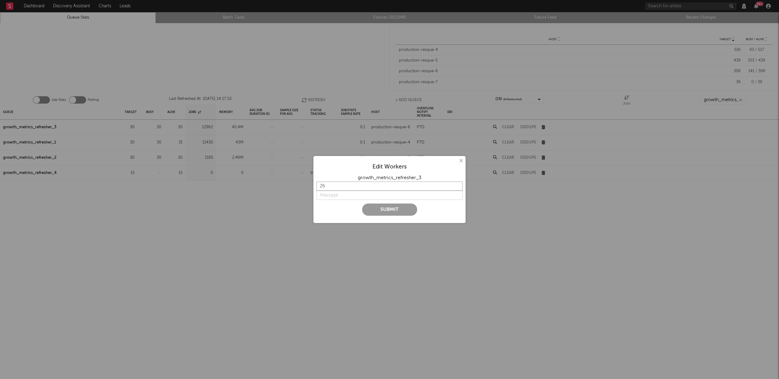
click at [458, 188] on input "26" at bounding box center [390, 185] width 146 height 9
type input "25"
click at [458, 188] on input "25" at bounding box center [390, 185] width 146 height 9
click at [339, 193] on input "string" at bounding box center [390, 195] width 146 height 9
paste input "timescale read replica"
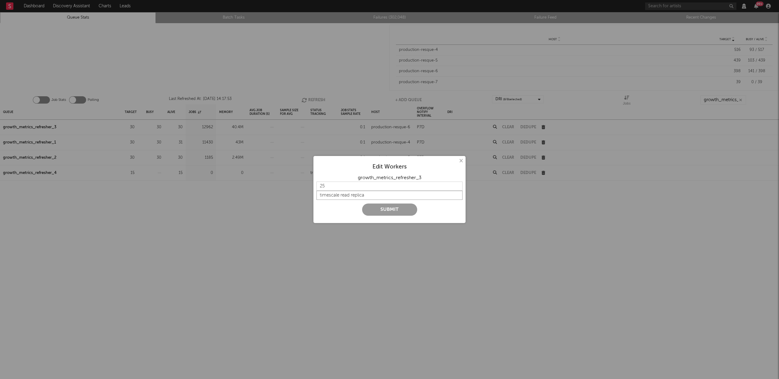
type input "timescale read replica"
click at [458, 184] on input "26" at bounding box center [390, 185] width 146 height 9
type input "27"
click at [458, 184] on input "27" at bounding box center [390, 185] width 146 height 9
click at [385, 196] on input "string" at bounding box center [390, 195] width 146 height 9
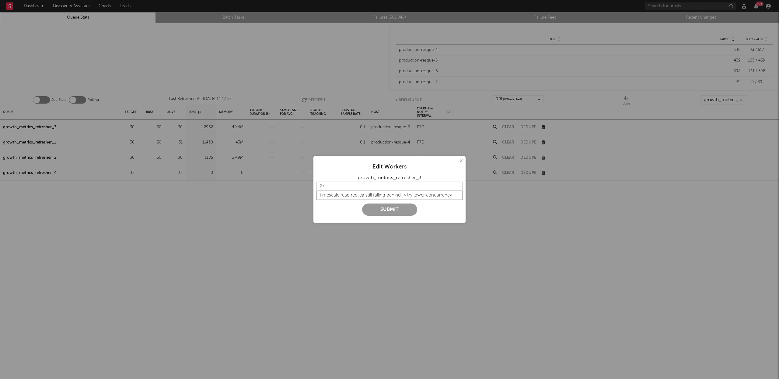
type input "timescale read replica still falling behind -> try lower concurrency"
click at [374, 209] on button "Submit" at bounding box center [389, 209] width 55 height 12
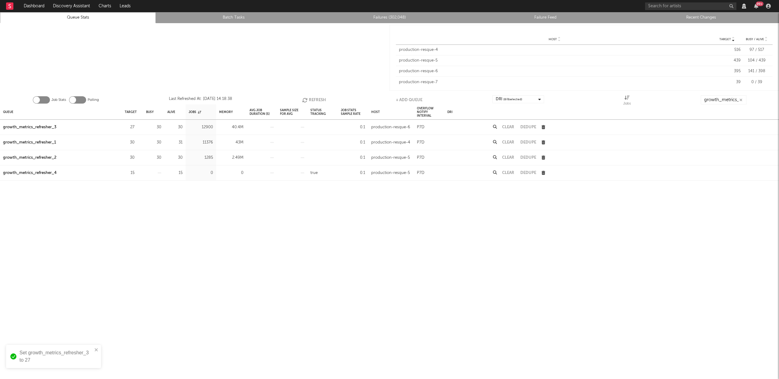
click at [315, 99] on button "Refresh" at bounding box center [314, 99] width 24 height 9
click at [314, 97] on button "Refresh" at bounding box center [314, 99] width 24 height 9
click at [139, 141] on icon "button" at bounding box center [138, 142] width 4 height 4
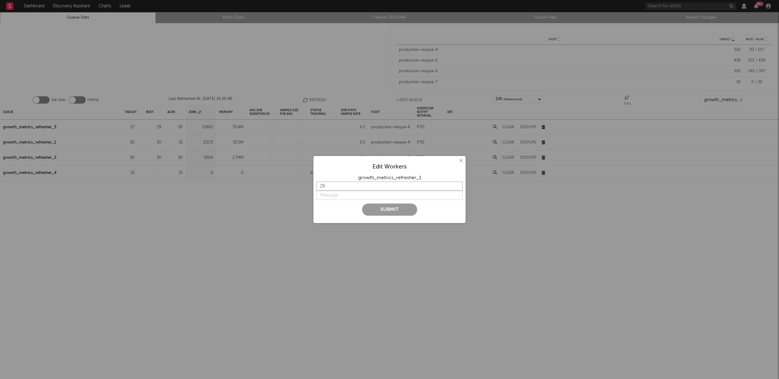
click at [456, 187] on input "29" at bounding box center [390, 185] width 146 height 9
click at [456, 187] on input "28" at bounding box center [390, 185] width 146 height 9
type input "27"
click at [456, 187] on input "27" at bounding box center [390, 185] width 146 height 9
click at [368, 193] on input "string" at bounding box center [390, 195] width 146 height 9
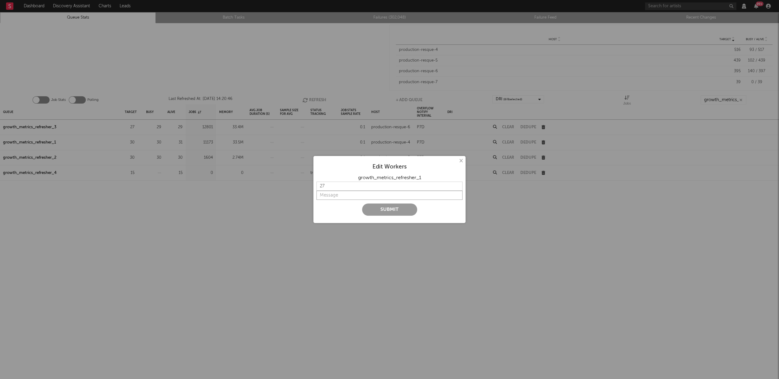
paste input "timescale read replica still falling behind -> try lower concurrency"
type input "timescale read replica still falling behind -> try lower concurrency"
click at [385, 209] on button "Submit" at bounding box center [389, 209] width 55 height 12
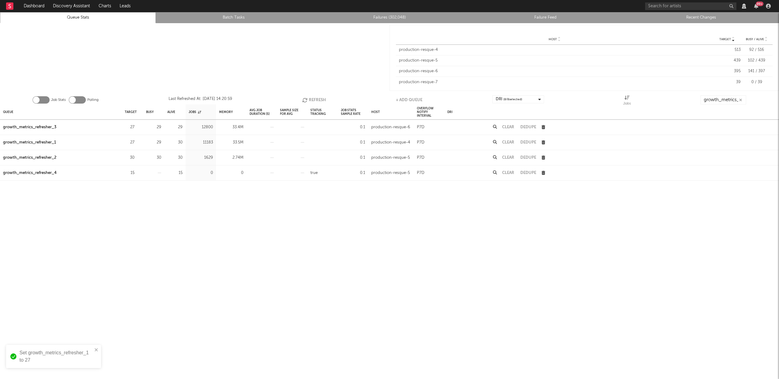
click at [315, 98] on button "Refresh" at bounding box center [314, 99] width 24 height 9
click at [139, 157] on icon "button" at bounding box center [138, 158] width 4 height 4
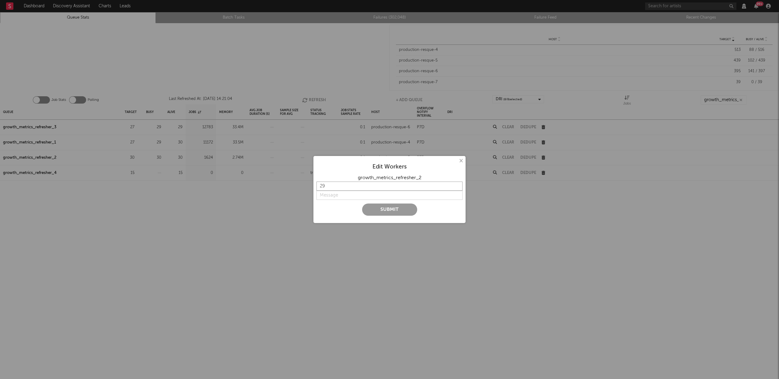
click at [459, 187] on input "29" at bounding box center [390, 185] width 146 height 9
click at [459, 187] on input "28" at bounding box center [390, 185] width 146 height 9
type input "27"
click at [459, 187] on input "27" at bounding box center [390, 185] width 146 height 9
click at [346, 195] on input "string" at bounding box center [390, 195] width 146 height 9
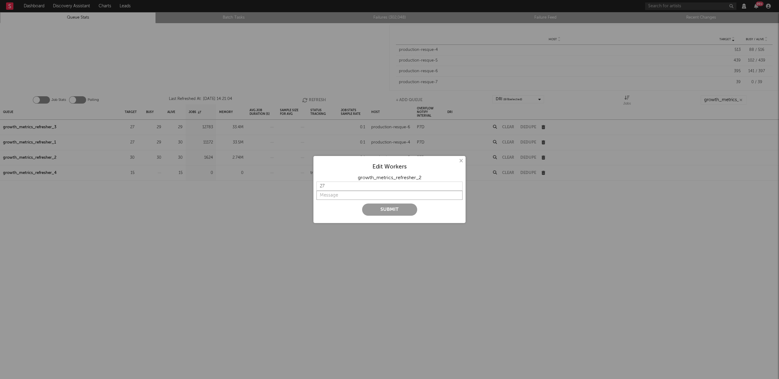
paste input "timescale read replica still falling behind -> try lower concurrency"
type input "timescale read replica still falling behind -> try lower concurrency"
click at [399, 209] on button "Submit" at bounding box center [389, 209] width 55 height 12
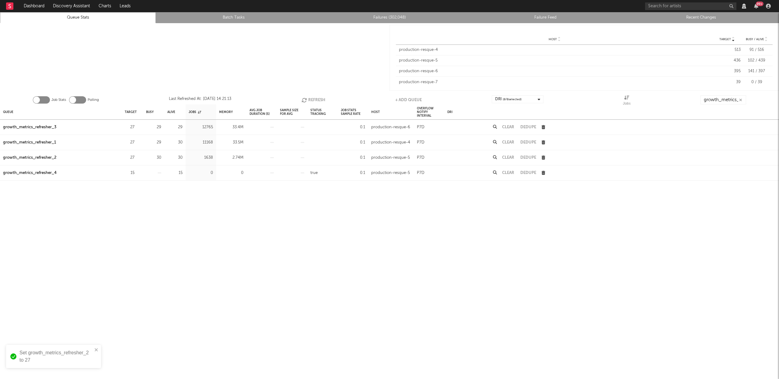
click at [322, 100] on button "Refresh" at bounding box center [314, 99] width 24 height 9
click at [310, 97] on button "Refresh" at bounding box center [314, 99] width 24 height 9
click at [694, 16] on link "Recent Changes" at bounding box center [701, 17] width 149 height 7
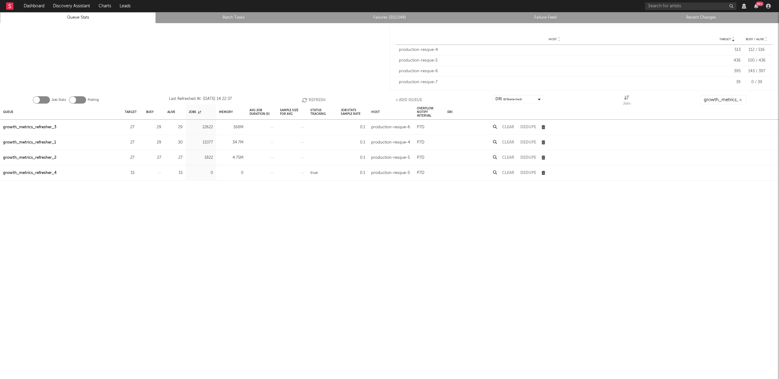
click at [310, 99] on button "Refresh" at bounding box center [314, 99] width 24 height 9
click at [138, 126] on icon "button" at bounding box center [138, 127] width 4 height 4
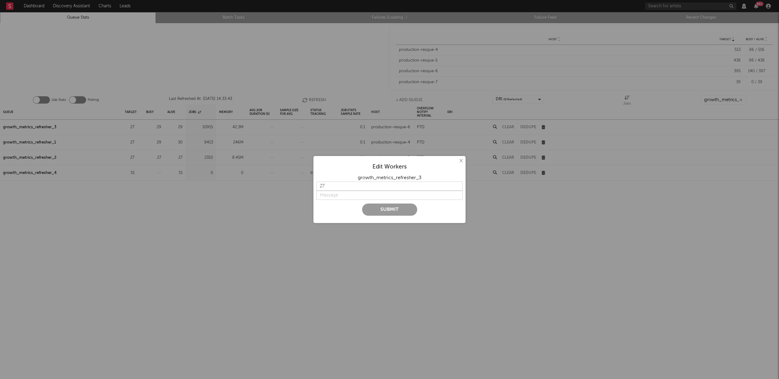
click at [462, 159] on button "×" at bounding box center [461, 160] width 7 height 7
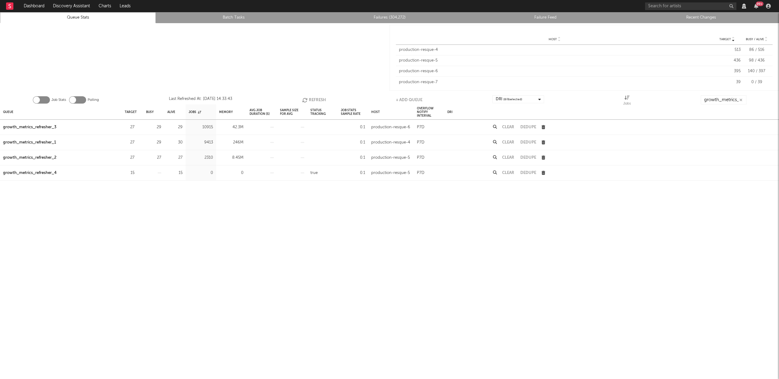
click at [702, 15] on link "Recent Changes" at bounding box center [701, 17] width 149 height 7
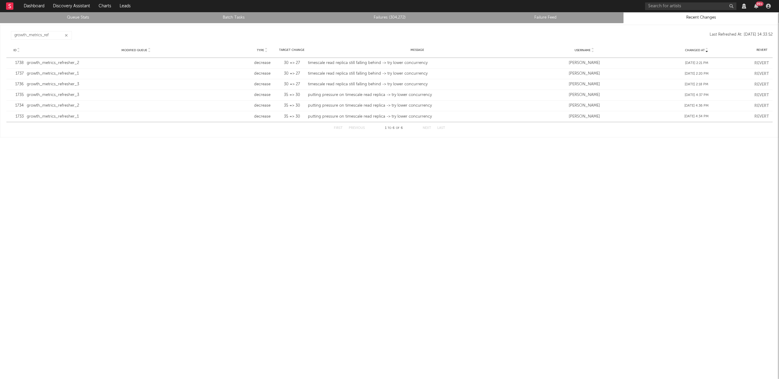
click at [74, 19] on link "Queue Stats" at bounding box center [77, 17] width 149 height 7
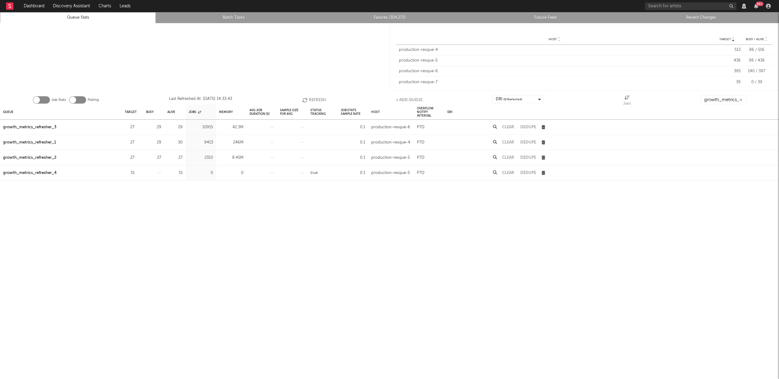
click at [318, 99] on button "Refresh" at bounding box center [314, 99] width 24 height 9
click at [138, 127] on icon "button" at bounding box center [138, 127] width 4 height 4
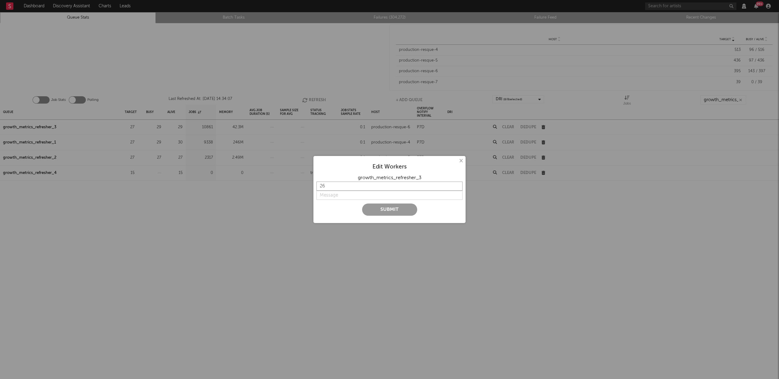
click at [457, 188] on input "26" at bounding box center [390, 185] width 146 height 9
type input "25"
click at [457, 188] on input "25" at bounding box center [390, 185] width 146 height 9
click at [345, 194] on input "string" at bounding box center [390, 195] width 146 height 9
type input "l"
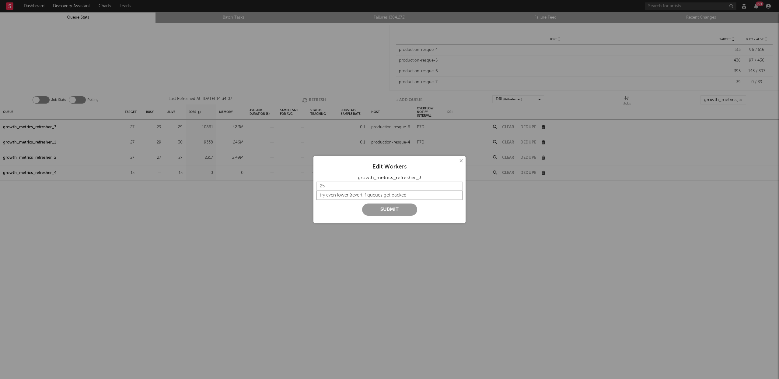
drag, startPoint x: 351, startPoint y: 195, endPoint x: 385, endPoint y: 197, distance: 34.2
click at [352, 194] on input "string" at bounding box center [390, 195] width 146 height 9
type input "try even lower concurrency, revert if queue gets backed up"
click at [390, 212] on button "Submit" at bounding box center [389, 209] width 55 height 12
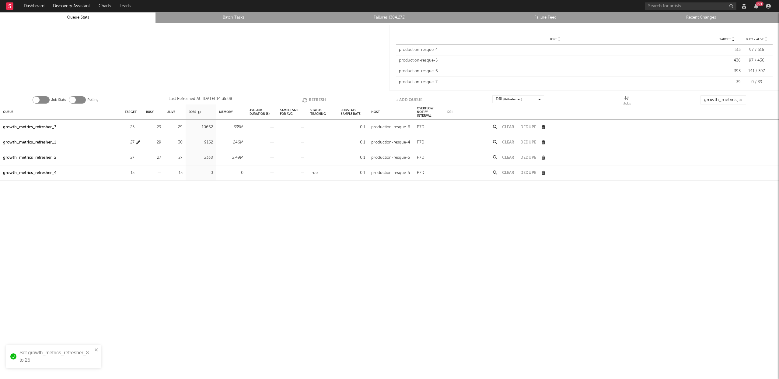
click at [138, 142] on icon "button" at bounding box center [138, 142] width 4 height 4
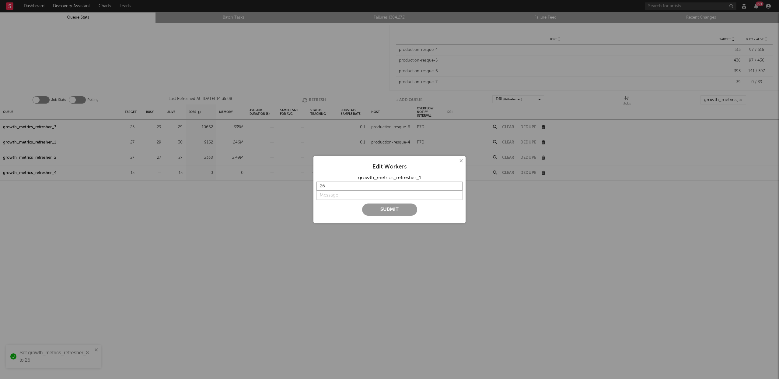
click at [459, 188] on input "26" at bounding box center [390, 185] width 146 height 9
type input "25"
click at [459, 188] on input "25" at bounding box center [390, 185] width 146 height 9
click at [345, 195] on input "string" at bounding box center [390, 195] width 146 height 9
paste input "try even lower concurrency, revert if queue gets backed up"
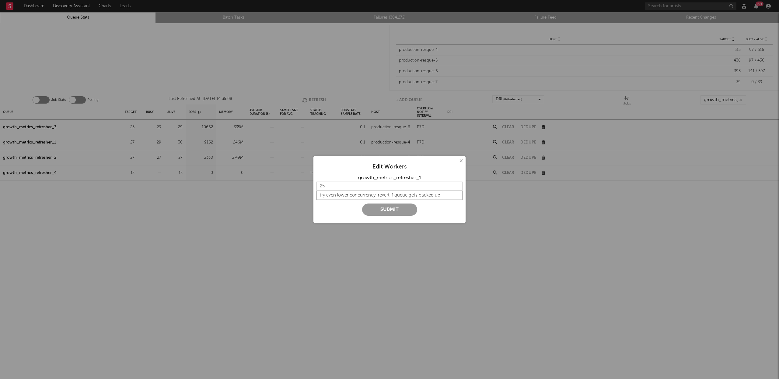
type input "try even lower concurrency, revert if queue gets backed up"
click at [404, 210] on button "Submit" at bounding box center [389, 209] width 55 height 12
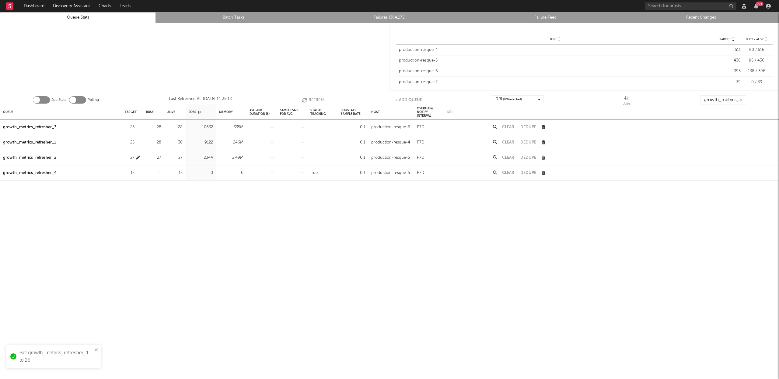
click at [138, 157] on icon "button" at bounding box center [138, 158] width 4 height 4
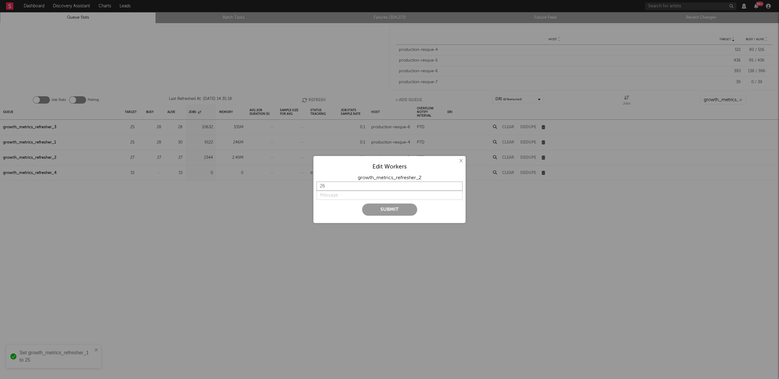
click at [457, 188] on input "26" at bounding box center [390, 185] width 146 height 9
type input "25"
click at [457, 188] on input "25" at bounding box center [390, 185] width 146 height 9
click at [338, 193] on input "string" at bounding box center [390, 195] width 146 height 9
paste input "try even lower concurrency, revert if queue gets backed up"
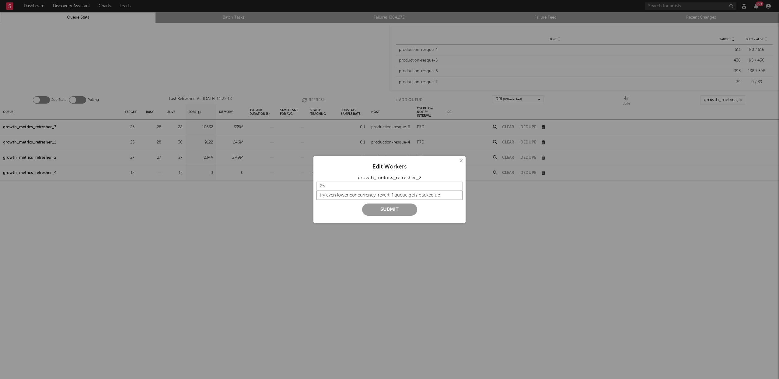
type input "try even lower concurrency, revert if queue gets backed up"
click at [394, 211] on button "Submit" at bounding box center [389, 209] width 55 height 12
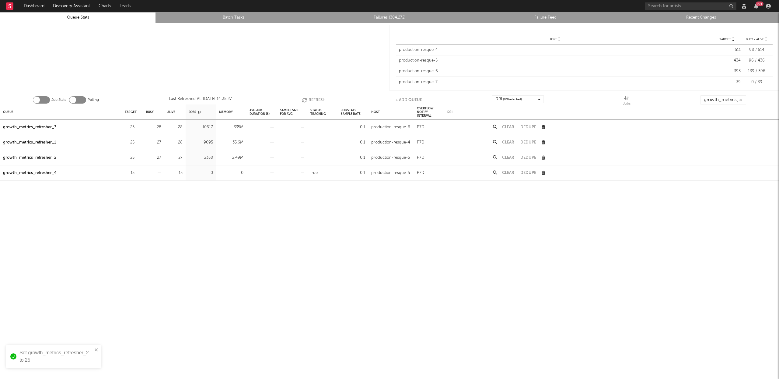
click at [322, 99] on button "Refresh" at bounding box center [314, 99] width 24 height 9
click at [308, 100] on button "Refresh" at bounding box center [314, 99] width 24 height 9
click at [312, 98] on button "Refresh" at bounding box center [315, 99] width 24 height 9
click at [306, 99] on icon "button" at bounding box center [305, 99] width 7 height 5
click at [9, 110] on div "Queue" at bounding box center [8, 111] width 10 height 13
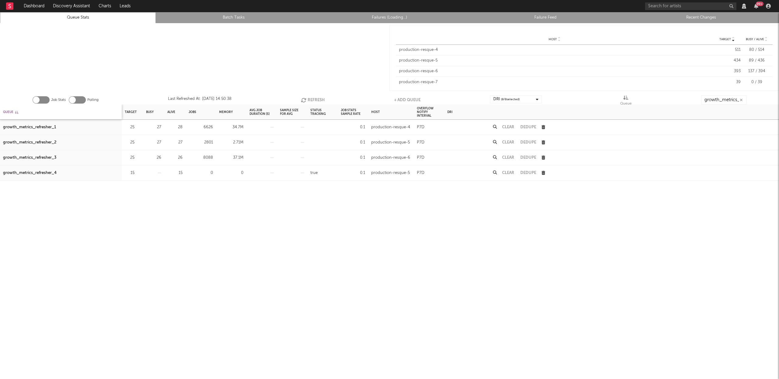
click at [9, 110] on div "Queue" at bounding box center [10, 111] width 15 height 13
click at [36, 126] on div "growth_metrics_refresher_1" at bounding box center [29, 127] width 53 height 7
click at [36, 141] on div "growth_metrics_refresher_2" at bounding box center [29, 142] width 53 height 7
click at [39, 157] on div "growth_metrics_refresher_3" at bounding box center [29, 157] width 53 height 7
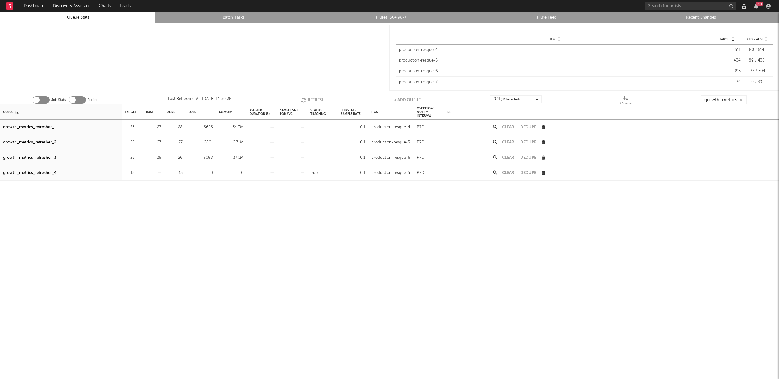
click at [308, 100] on button "Refresh" at bounding box center [313, 99] width 24 height 9
click at [319, 100] on button "Refresh" at bounding box center [313, 99] width 24 height 9
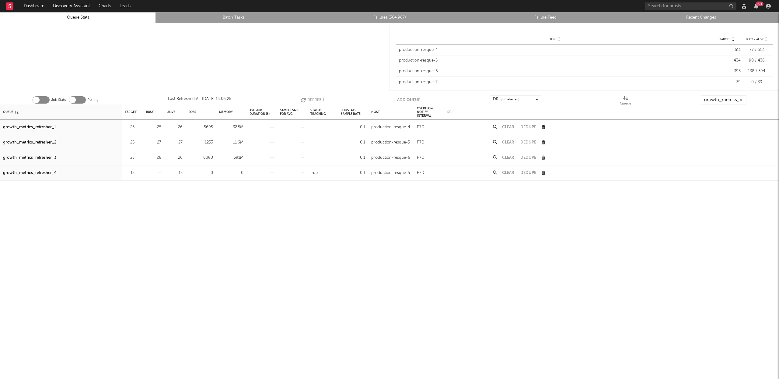
click at [319, 100] on button "Refresh" at bounding box center [313, 99] width 24 height 9
click at [306, 98] on icon "button" at bounding box center [304, 99] width 7 height 5
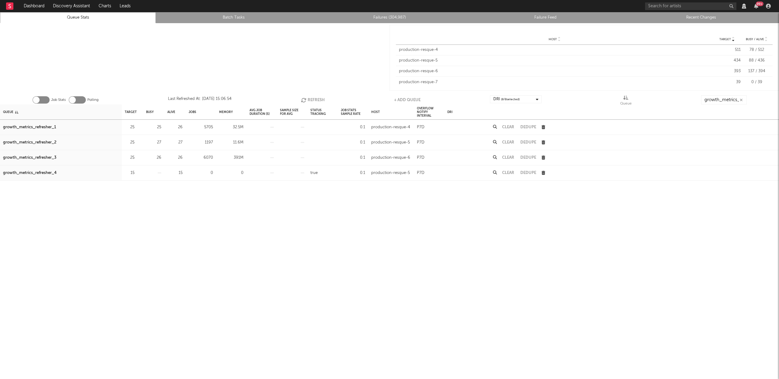
click at [306, 98] on icon "button" at bounding box center [304, 99] width 7 height 5
click at [310, 99] on button "Refresh" at bounding box center [313, 99] width 24 height 9
click at [716, 102] on input "growth_metrics_ref" at bounding box center [724, 99] width 46 height 9
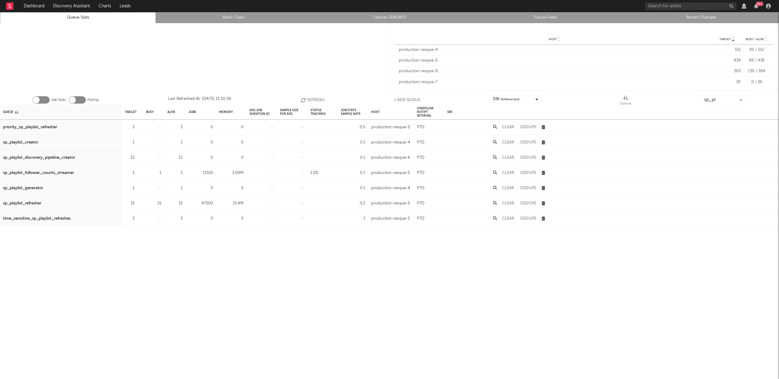
click at [26, 201] on div "sp_playlist_refresher" at bounding box center [22, 203] width 38 height 7
click at [726, 100] on input "sp_pl" at bounding box center [724, 99] width 46 height 9
click at [723, 98] on input "sp_pl" at bounding box center [724, 99] width 46 height 9
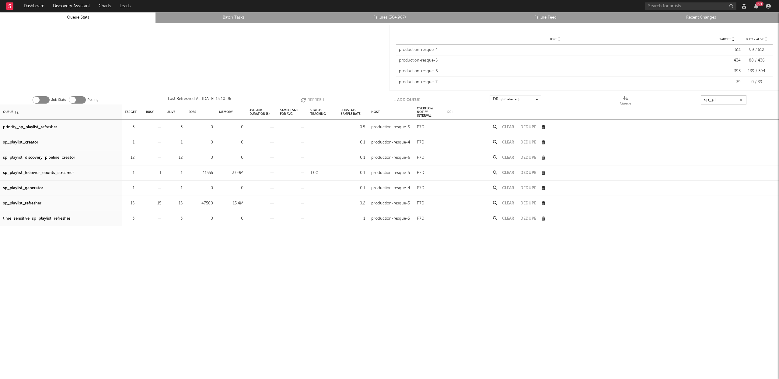
click at [723, 98] on input "sp_pl" at bounding box center [724, 99] width 46 height 9
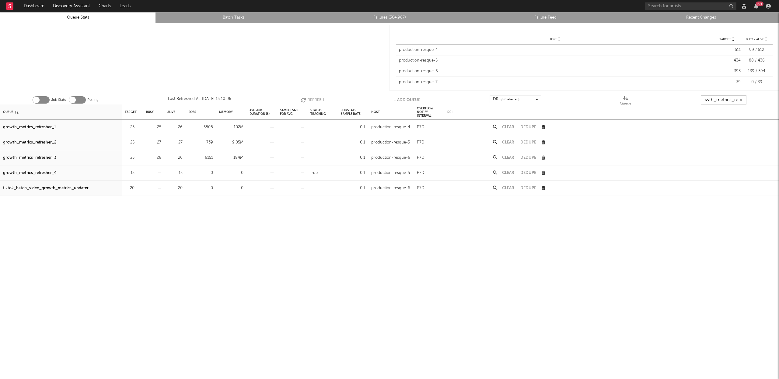
scroll to position [0, 7]
type input "growth_metrics_ref"
click at [194, 111] on div "Jobs" at bounding box center [193, 111] width 8 height 13
click at [194, 111] on div "Jobs" at bounding box center [195, 111] width 12 height 13
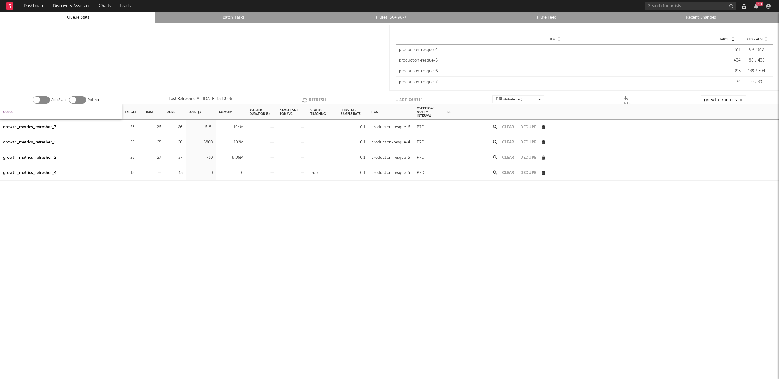
click at [8, 111] on div "Queue" at bounding box center [8, 111] width 10 height 13
click at [8, 111] on div "Queue" at bounding box center [10, 111] width 15 height 13
click at [50, 128] on div "growth_metrics_refresher_1" at bounding box center [29, 127] width 53 height 7
click at [43, 141] on div "growth_metrics_refresher_2" at bounding box center [29, 142] width 53 height 7
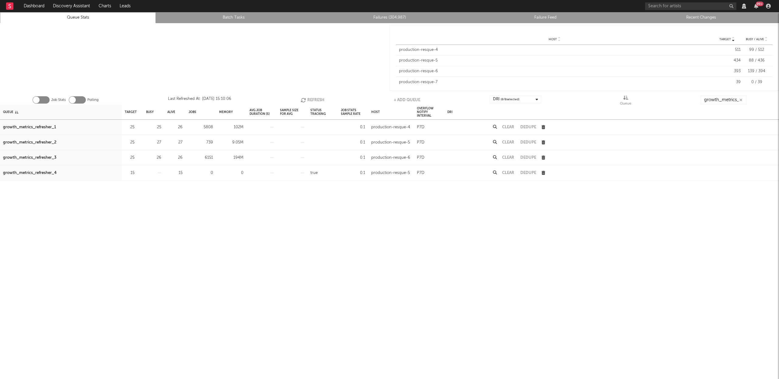
click at [42, 155] on div "growth_metrics_refresher_3" at bounding box center [29, 157] width 53 height 7
click at [309, 100] on button "Refresh" at bounding box center [313, 99] width 24 height 9
click at [307, 99] on button "Refresh" at bounding box center [312, 99] width 24 height 9
click at [324, 99] on button "Refresh" at bounding box center [313, 99] width 24 height 9
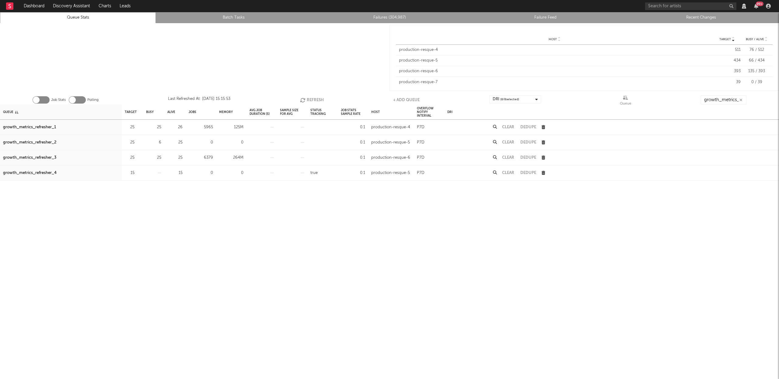
click at [324, 99] on button "Refresh" at bounding box center [312, 99] width 24 height 9
click at [324, 99] on button "Refresh" at bounding box center [313, 99] width 24 height 9
click at [389, 13] on li "Failures (304,987)" at bounding box center [390, 17] width 156 height 11
click at [386, 16] on link "Failures (304,987)" at bounding box center [389, 17] width 149 height 7
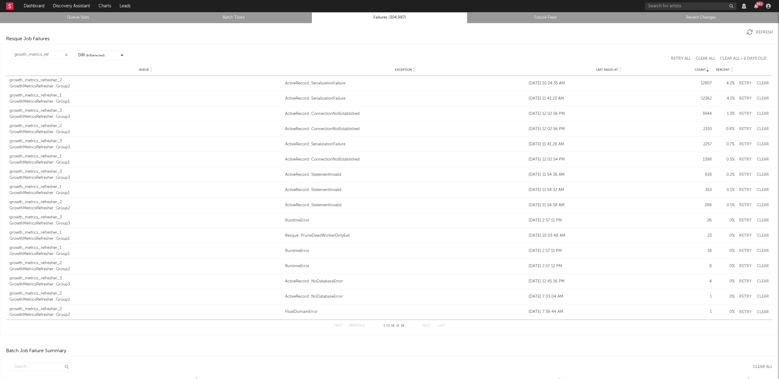
click at [619, 70] on icon at bounding box center [620, 71] width 3 height 2
click at [618, 69] on div "Last Failed At" at bounding box center [609, 69] width 160 height 5
click at [33, 130] on div "GrowthMetricsRefresher::Group2" at bounding box center [145, 132] width 273 height 6
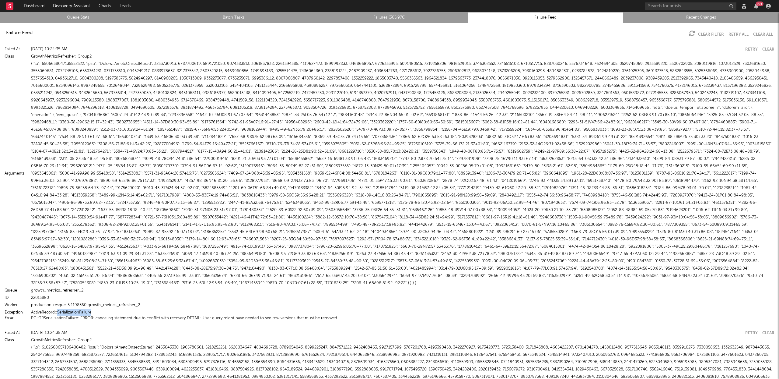
drag, startPoint x: 90, startPoint y: 312, endPoint x: 62, endPoint y: 308, distance: 28.6
click at [57, 310] on div "ActiveRecord::SerializationFailure" at bounding box center [403, 312] width 744 height 7
copy div "SerializationFailure"
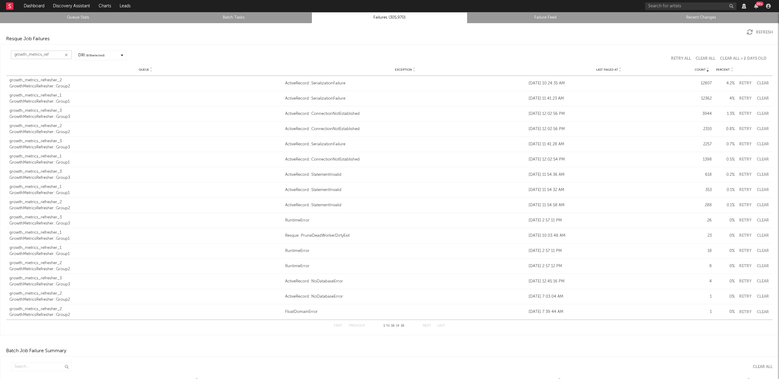
click at [59, 56] on input "growth_metrics_ref" at bounding box center [41, 55] width 61 height 9
click at [619, 70] on icon at bounding box center [620, 71] width 3 height 2
click at [39, 83] on div "growth_metrics_refresher_2" at bounding box center [145, 80] width 273 height 6
click at [59, 52] on input "growth_metrics_ref" at bounding box center [41, 55] width 61 height 9
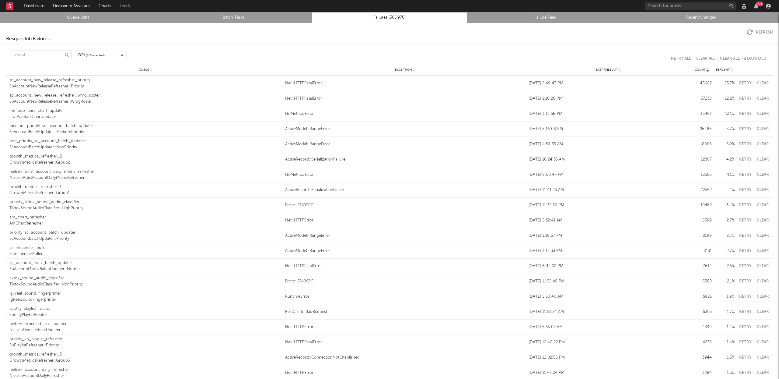
paste input "SerializationFailure"
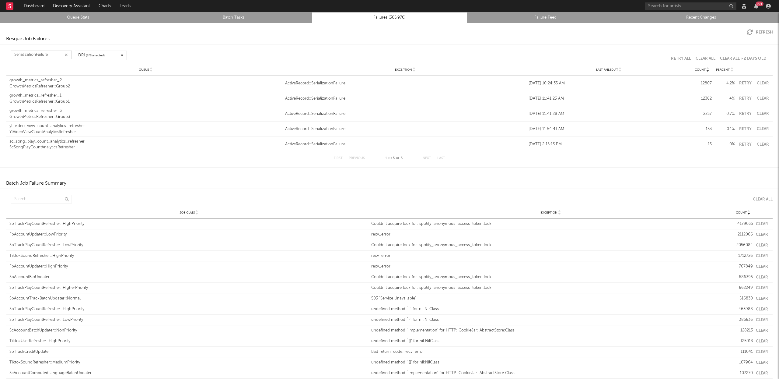
type input "SerializationFailure"
click at [614, 72] on div "Queue Exception Last Failed At Count Percent" at bounding box center [389, 70] width 767 height 12
click at [618, 70] on div "Last Failed At" at bounding box center [609, 69] width 160 height 5
click at [57, 14] on link "Queue Stats" at bounding box center [77, 17] width 149 height 7
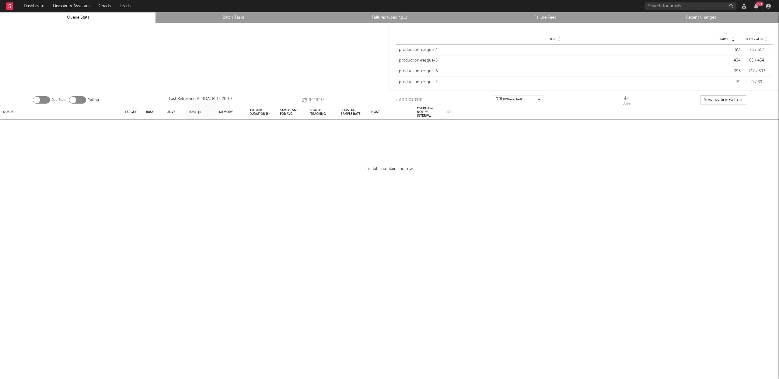
click at [719, 98] on input "SerializationFailure" at bounding box center [724, 99] width 46 height 9
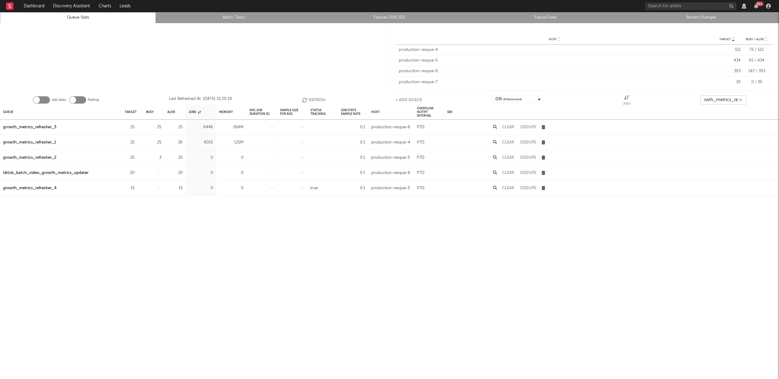
scroll to position [0, 7]
click at [309, 99] on button "Refresh" at bounding box center [314, 99] width 24 height 9
click at [310, 99] on button "Refresh" at bounding box center [314, 99] width 24 height 9
click at [314, 97] on button "Refresh" at bounding box center [314, 99] width 24 height 9
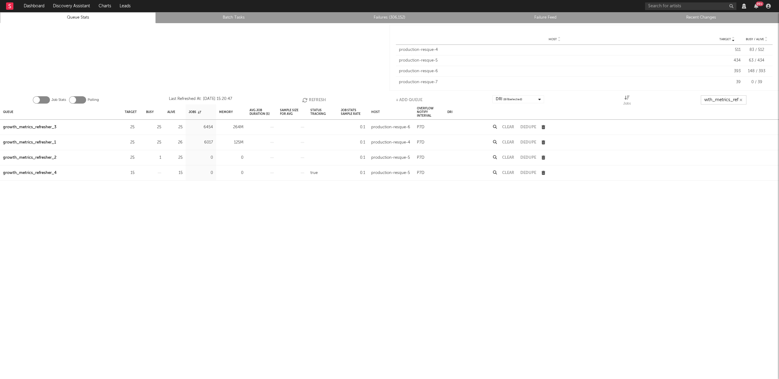
click at [314, 97] on button "Refresh" at bounding box center [314, 99] width 24 height 9
click at [316, 97] on button "Refresh" at bounding box center [314, 99] width 24 height 9
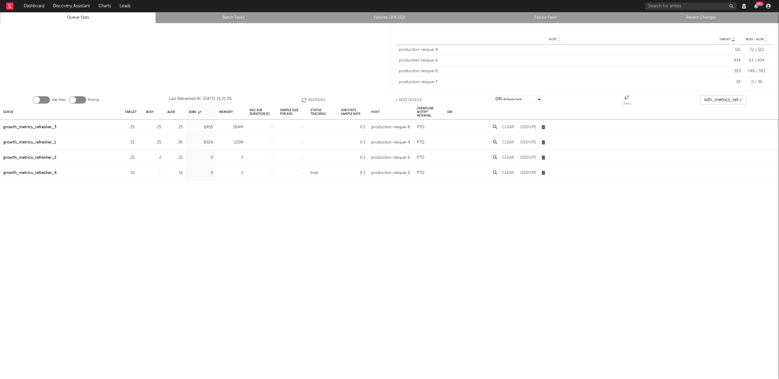
click at [316, 97] on button "Refresh" at bounding box center [314, 99] width 24 height 9
click at [316, 97] on button "Refresh" at bounding box center [313, 99] width 24 height 9
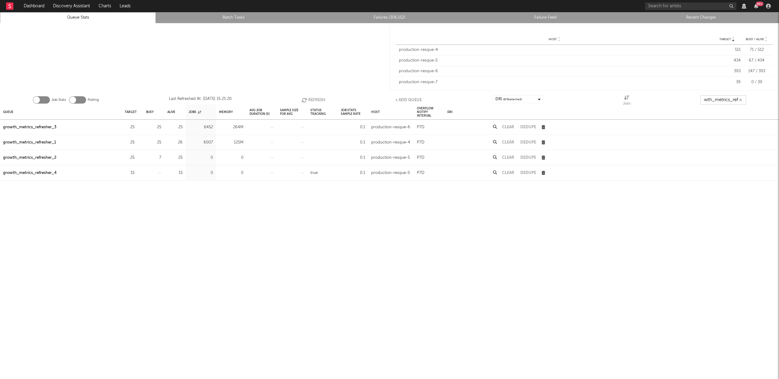
click at [317, 97] on button "Refresh" at bounding box center [314, 99] width 24 height 9
click at [314, 97] on button "Refresh" at bounding box center [314, 99] width 24 height 9
click at [140, 126] on icon "button" at bounding box center [138, 127] width 4 height 4
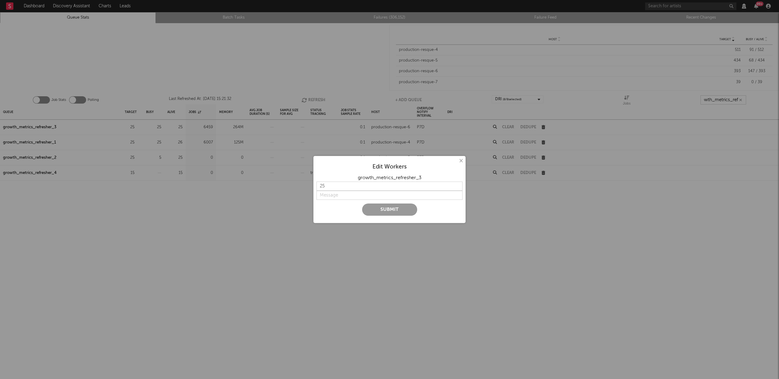
type input "growth_metrics_ref"
click at [458, 184] on input "26" at bounding box center [390, 185] width 146 height 9
click at [458, 184] on input "27" at bounding box center [390, 185] width 146 height 9
type input "28"
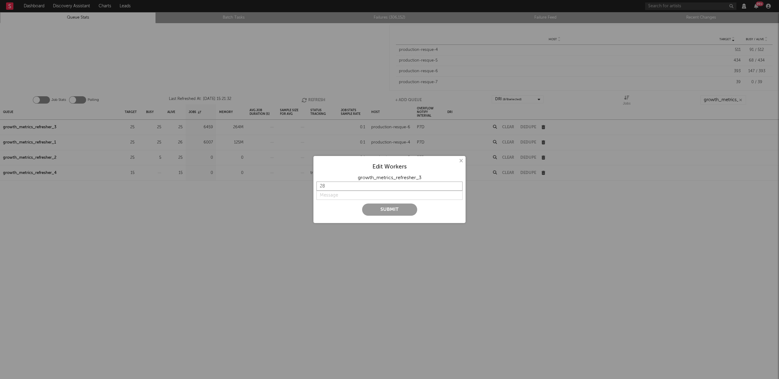
click at [458, 184] on input "28" at bounding box center [390, 185] width 146 height 9
click at [332, 194] on input "string" at bounding box center [390, 195] width 146 height 9
type input "f"
type input "b"
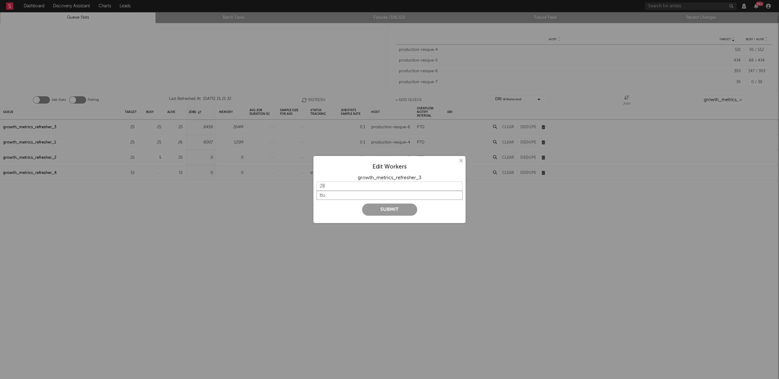
type input "b"
click at [464, 163] on div "× Edit Workers growth_metrics_refresher_3 28 Submit" at bounding box center [390, 189] width 152 height 67
click at [462, 160] on button "×" at bounding box center [461, 160] width 7 height 7
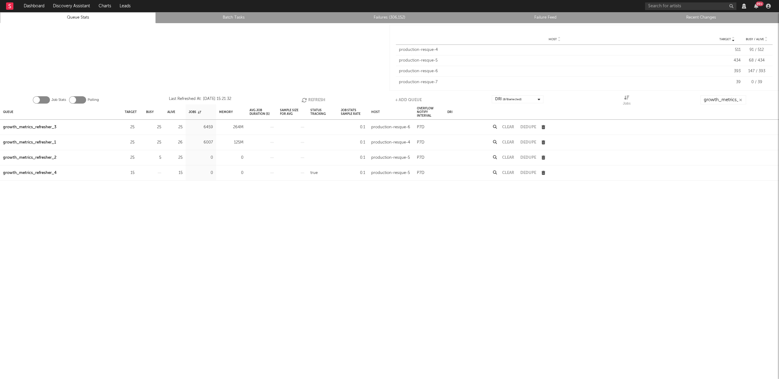
click at [315, 98] on button "Refresh" at bounding box center [314, 99] width 24 height 9
click at [317, 100] on button "Refresh" at bounding box center [314, 99] width 24 height 9
click at [11, 109] on div "Queue" at bounding box center [8, 111] width 10 height 13
click at [316, 100] on button "Refresh" at bounding box center [313, 99] width 24 height 9
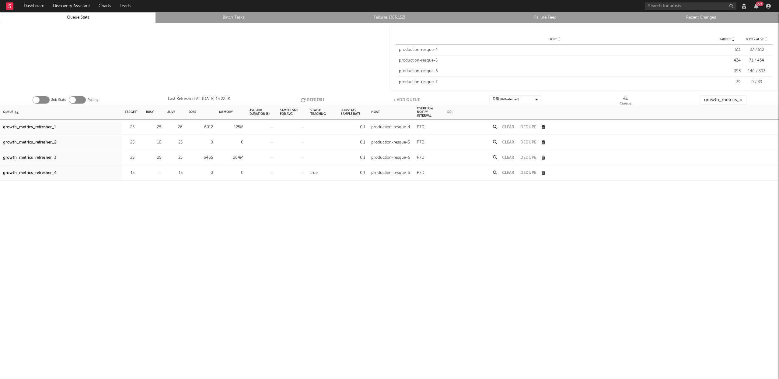
click at [317, 100] on button "Refresh" at bounding box center [313, 99] width 24 height 9
click at [33, 127] on div "growth_metrics_refresher_1" at bounding box center [29, 127] width 53 height 7
click at [42, 142] on div "growth_metrics_refresher_2" at bounding box center [29, 142] width 53 height 7
click at [37, 157] on div "growth_metrics_refresher_3" at bounding box center [29, 157] width 53 height 7
click at [304, 95] on button "Refresh" at bounding box center [313, 99] width 24 height 9
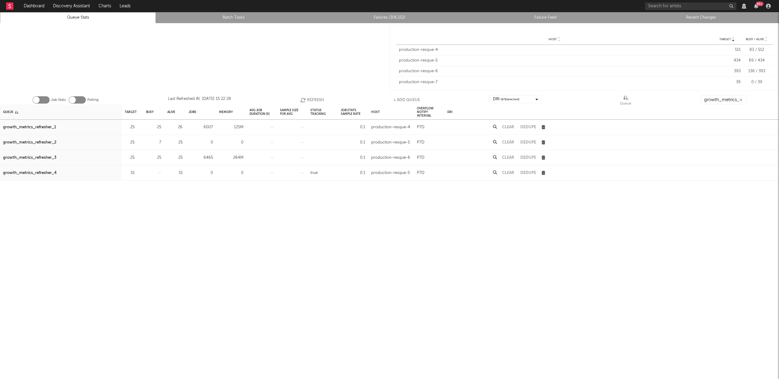
click at [314, 99] on button "Refresh" at bounding box center [313, 99] width 24 height 9
click at [313, 98] on button "Refresh" at bounding box center [313, 99] width 24 height 9
click at [394, 16] on link "Failures (306,152)" at bounding box center [389, 17] width 149 height 7
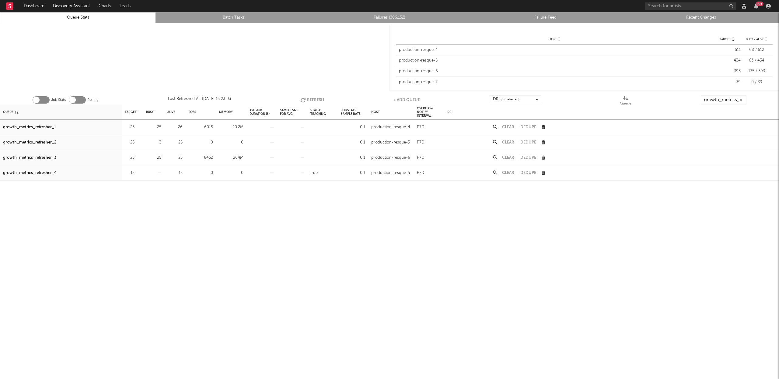
click at [315, 97] on button "Refresh" at bounding box center [313, 99] width 24 height 9
click at [314, 97] on button "Refresh" at bounding box center [313, 99] width 24 height 9
click at [311, 99] on button "Refresh" at bounding box center [313, 99] width 24 height 9
click at [312, 99] on button "Refresh" at bounding box center [313, 99] width 24 height 9
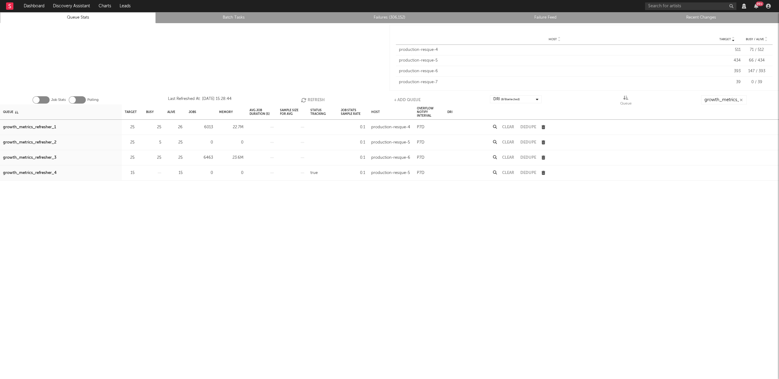
click at [313, 99] on button "Refresh" at bounding box center [313, 99] width 24 height 9
click at [308, 98] on button "Refresh" at bounding box center [313, 99] width 24 height 9
click at [315, 100] on button "Refresh" at bounding box center [313, 99] width 24 height 9
click at [311, 98] on button "Refresh" at bounding box center [313, 99] width 24 height 9
click at [311, 98] on button "Refresh" at bounding box center [312, 99] width 24 height 9
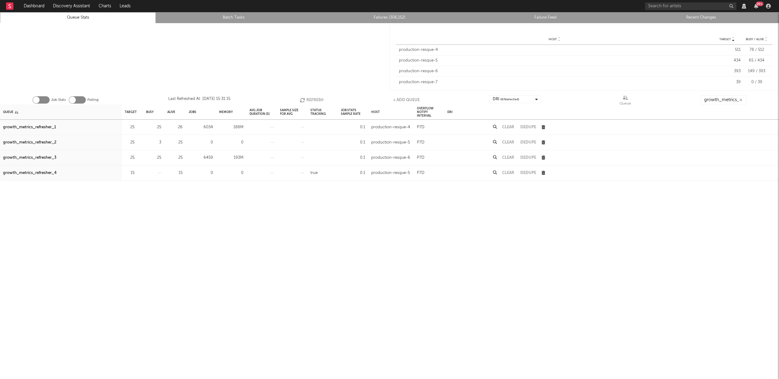
click at [316, 100] on button "Refresh" at bounding box center [312, 99] width 24 height 9
click at [316, 99] on button "Refresh" at bounding box center [313, 99] width 24 height 9
click at [308, 98] on button "Refresh" at bounding box center [313, 99] width 24 height 9
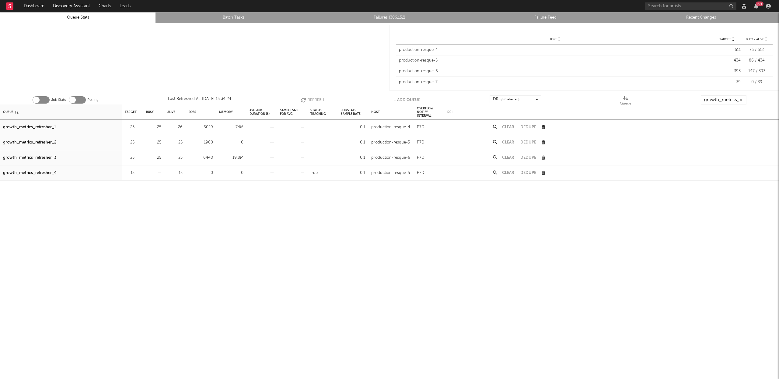
click at [307, 99] on icon "button" at bounding box center [304, 99] width 7 height 5
click at [309, 98] on button "Refresh" at bounding box center [313, 99] width 24 height 9
click at [309, 99] on button "Refresh" at bounding box center [313, 99] width 24 height 9
click at [318, 97] on button "Refresh" at bounding box center [313, 99] width 24 height 9
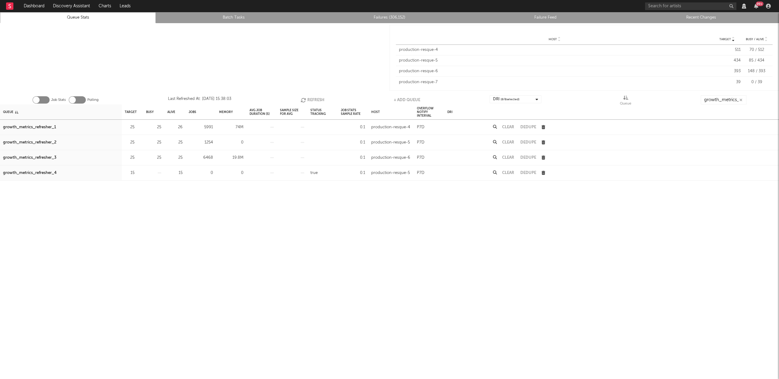
click at [313, 98] on button "Refresh" at bounding box center [313, 99] width 24 height 9
click at [138, 126] on icon "button" at bounding box center [138, 127] width 4 height 4
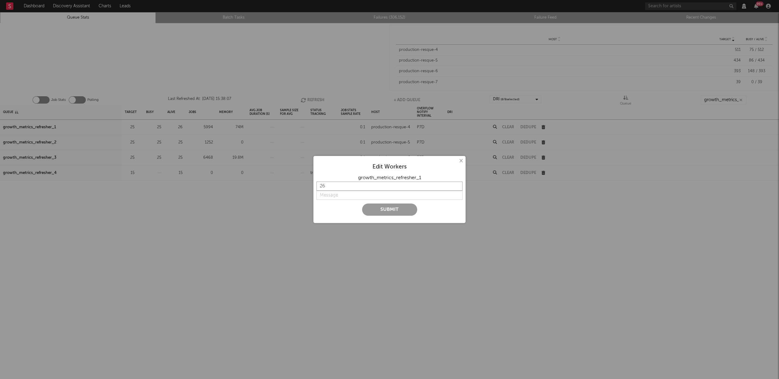
click at [456, 184] on input "26" at bounding box center [390, 185] width 146 height 9
type input "27"
click at [456, 184] on input "27" at bounding box center [390, 185] width 146 height 9
click at [463, 162] on button "×" at bounding box center [461, 160] width 7 height 7
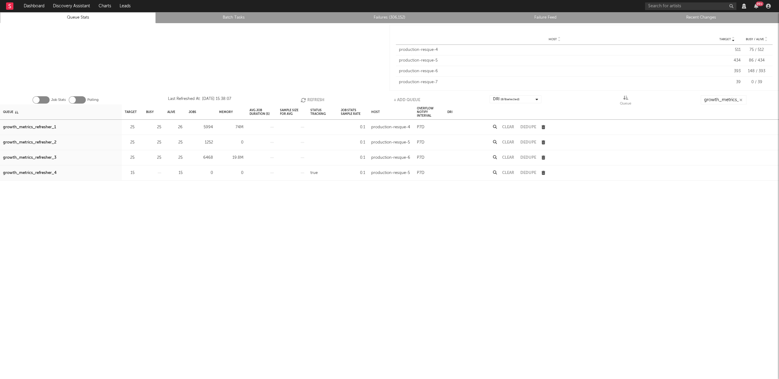
click at [708, 17] on link "Recent Changes" at bounding box center [701, 17] width 149 height 7
click at [138, 128] on icon "button" at bounding box center [138, 127] width 4 height 4
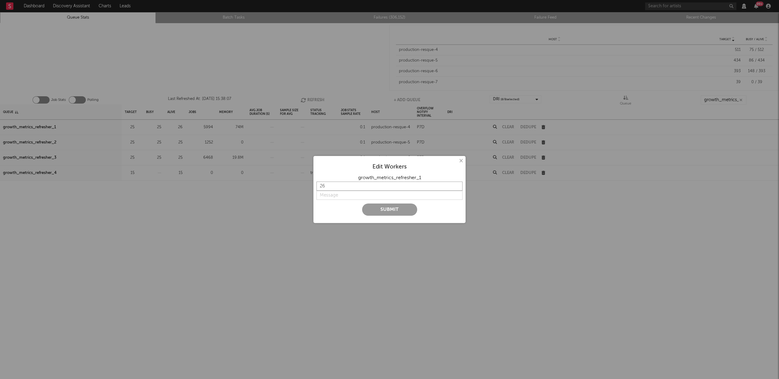
click at [457, 184] on input "26" at bounding box center [390, 185] width 146 height 9
type input "27"
click at [457, 184] on input "27" at bounding box center [390, 185] width 146 height 9
click at [358, 196] on input "string" at bounding box center [390, 195] width 146 height 9
type input "r"
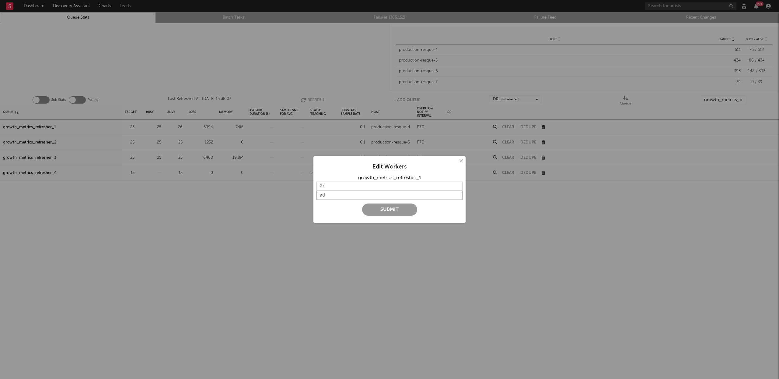
type input "a"
click at [328, 196] on input "string" at bounding box center [390, 195] width 146 height 9
type input "s"
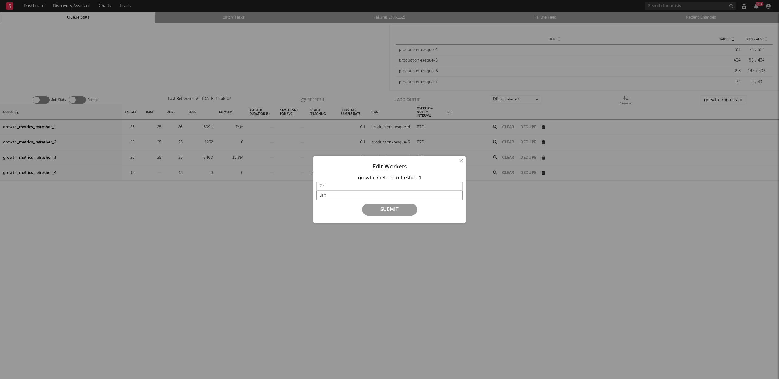
type input "s"
type input "revert"
click at [392, 210] on button "Submit" at bounding box center [389, 209] width 55 height 12
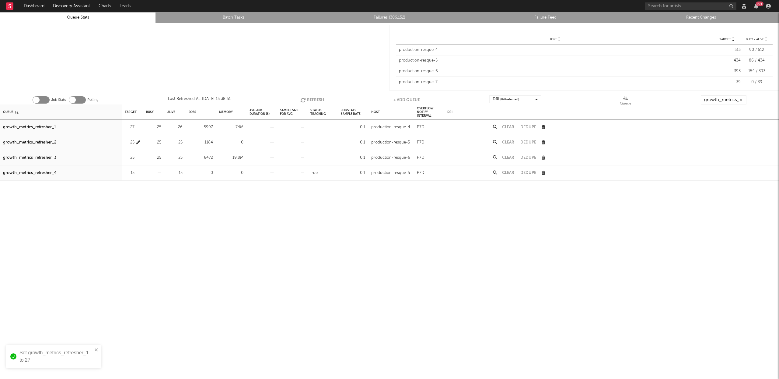
click at [137, 141] on icon "button" at bounding box center [138, 142] width 4 height 4
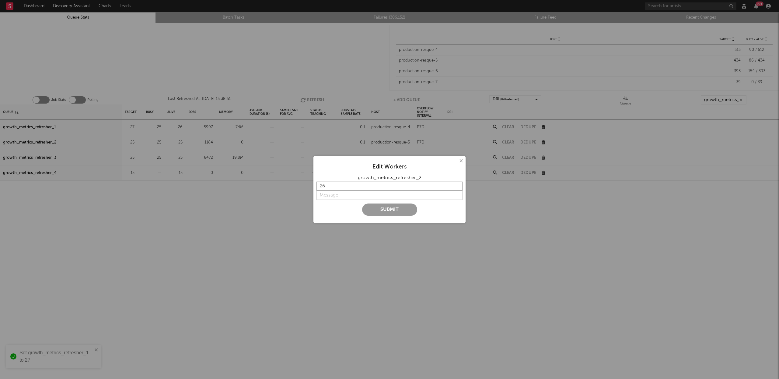
click at [458, 185] on input "26" at bounding box center [390, 185] width 146 height 9
type input "27"
click at [458, 185] on input "27" at bounding box center [390, 185] width 146 height 9
click at [346, 199] on input "string" at bounding box center [390, 195] width 146 height 9
type input "revert"
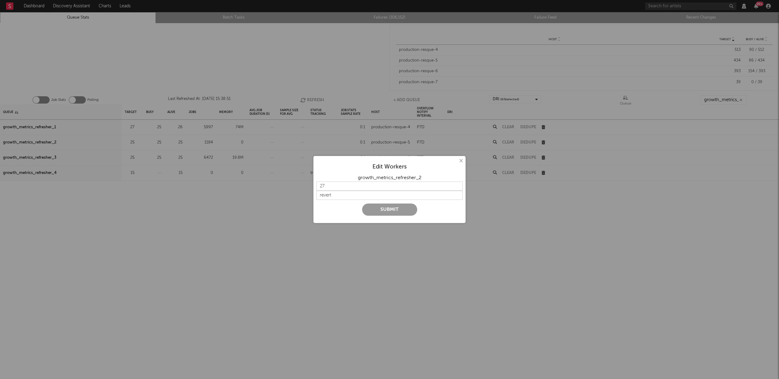
click at [396, 212] on button "Submit" at bounding box center [389, 209] width 55 height 12
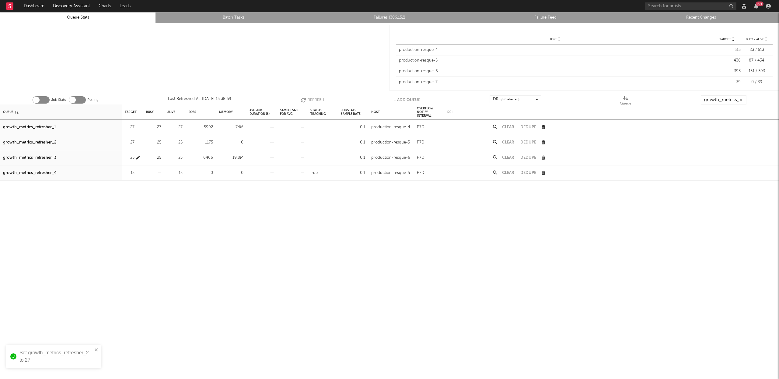
click at [137, 156] on icon "button" at bounding box center [138, 158] width 4 height 4
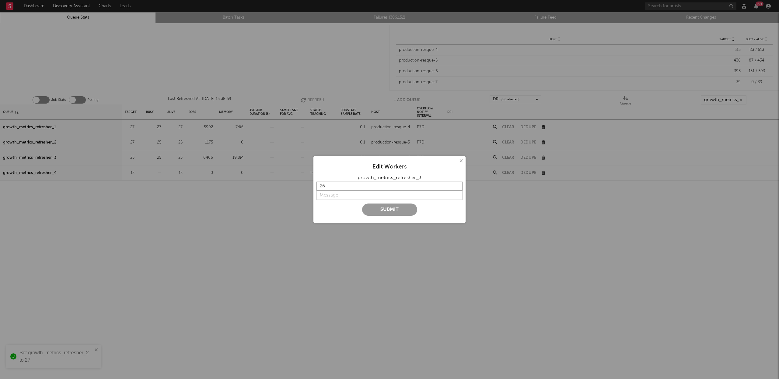
click at [456, 183] on input "26" at bounding box center [390, 185] width 146 height 9
type input "27"
click at [456, 183] on input "27" at bounding box center [390, 185] width 146 height 9
click at [334, 193] on input "string" at bounding box center [390, 195] width 146 height 9
type input "revert"
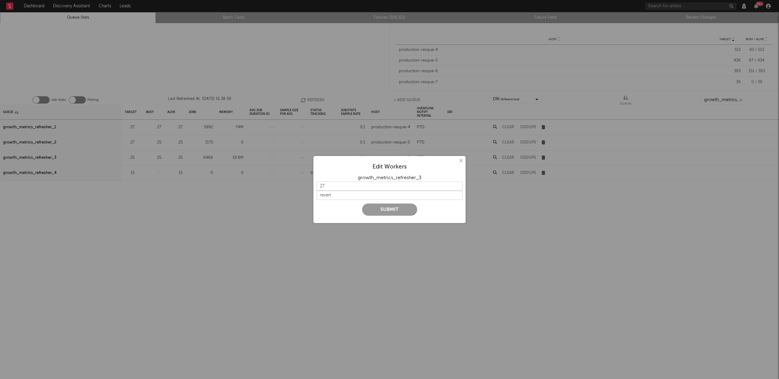
click at [382, 207] on button "Submit" at bounding box center [389, 209] width 55 height 12
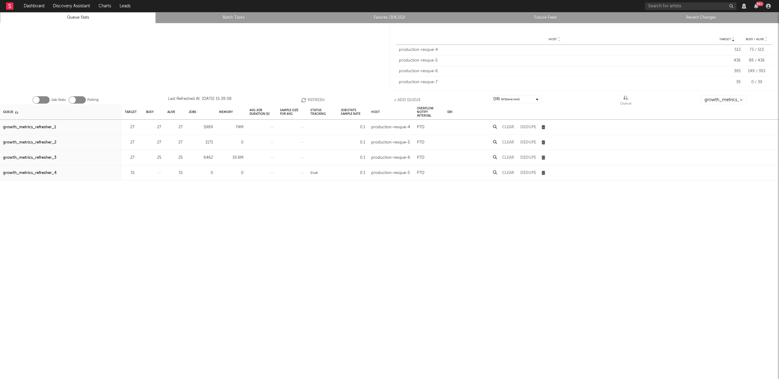
click at [312, 97] on button "Refresh" at bounding box center [313, 99] width 24 height 9
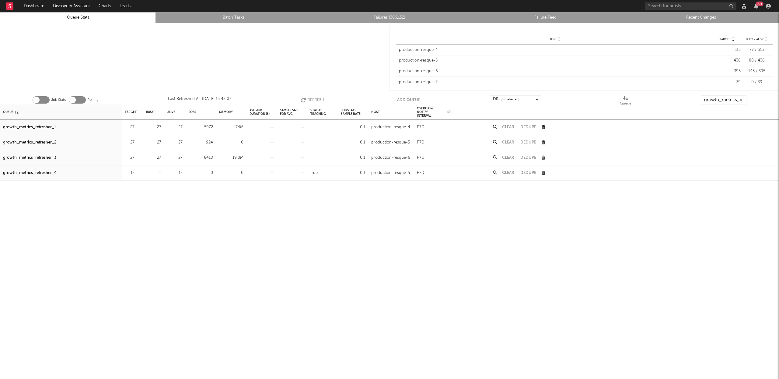
click at [312, 97] on button "Refresh" at bounding box center [313, 99] width 24 height 9
click at [311, 100] on button "Refresh" at bounding box center [313, 99] width 24 height 9
click at [310, 99] on button "Refresh" at bounding box center [313, 99] width 24 height 9
click at [312, 97] on button "Refresh" at bounding box center [313, 99] width 24 height 9
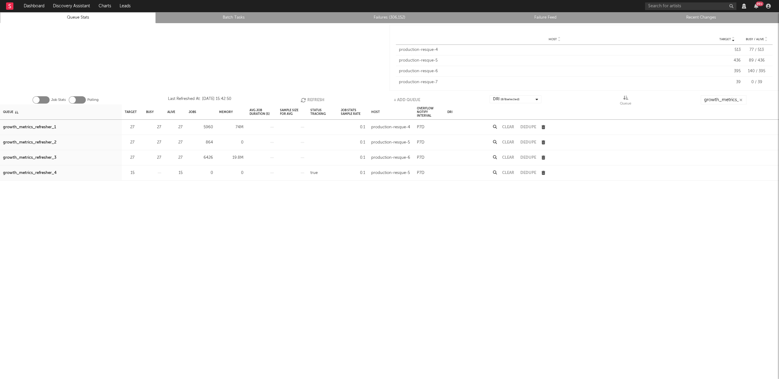
click at [307, 98] on icon "button" at bounding box center [304, 99] width 7 height 5
click at [307, 98] on button "Refresh" at bounding box center [313, 99] width 24 height 9
click at [311, 94] on div "Job Stats Polling Last Refreshed At: Aug 27 15:44:57 Refresh + Add Queue DRI ( …" at bounding box center [389, 98] width 779 height 12
click at [309, 97] on button "Refresh" at bounding box center [313, 99] width 24 height 9
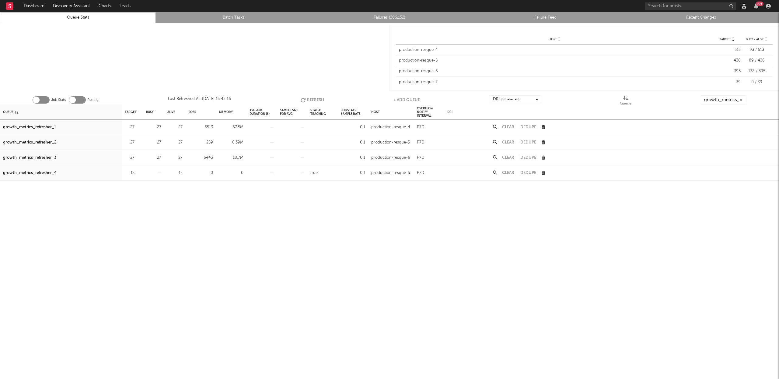
click at [309, 97] on button "Refresh" at bounding box center [313, 99] width 24 height 9
click at [310, 99] on button "Refresh" at bounding box center [313, 99] width 24 height 9
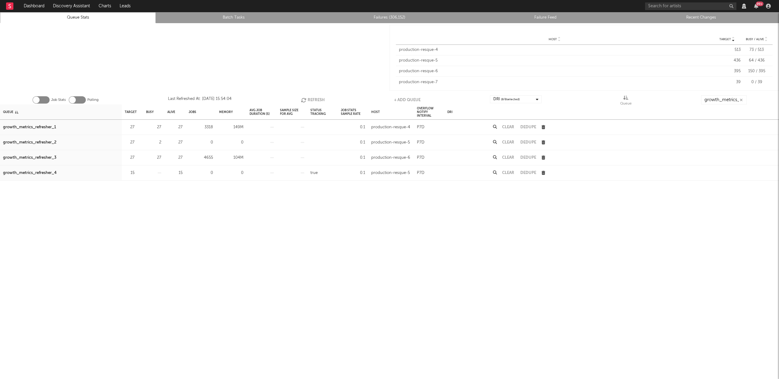
click at [314, 98] on button "Refresh" at bounding box center [313, 99] width 24 height 9
click at [309, 98] on button "Refresh" at bounding box center [313, 99] width 24 height 9
click at [312, 99] on button "Refresh" at bounding box center [313, 99] width 24 height 9
click at [312, 98] on button "Refresh" at bounding box center [313, 99] width 24 height 9
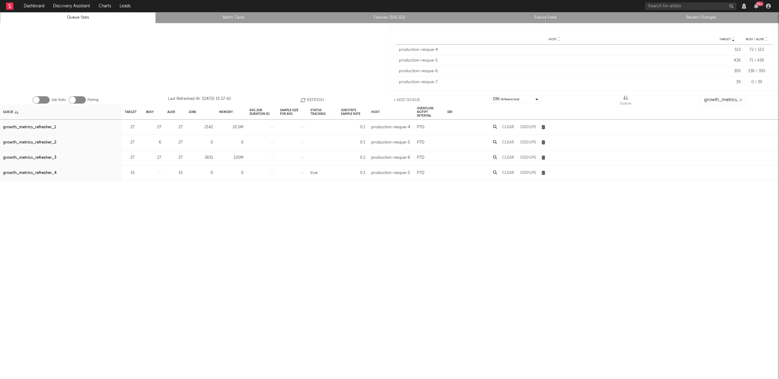
click at [312, 98] on button "Refresh" at bounding box center [313, 99] width 24 height 9
click at [304, 99] on icon "button" at bounding box center [304, 99] width 7 height 5
click at [311, 99] on button "Refresh" at bounding box center [313, 99] width 24 height 9
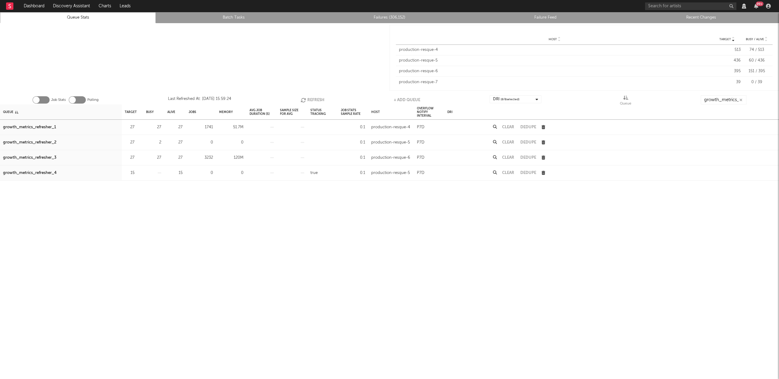
click at [314, 97] on button "Refresh" at bounding box center [313, 99] width 24 height 9
click at [307, 99] on icon "button" at bounding box center [304, 99] width 7 height 5
click at [307, 100] on icon "button" at bounding box center [304, 99] width 7 height 5
click at [306, 96] on button "Refresh" at bounding box center [313, 99] width 24 height 9
click at [315, 98] on button "Refresh" at bounding box center [313, 99] width 24 height 9
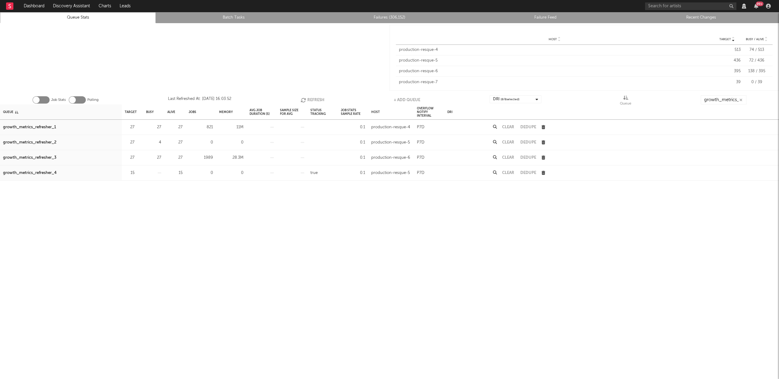
click at [311, 97] on button "Refresh" at bounding box center [313, 99] width 24 height 9
click at [310, 98] on button "Refresh" at bounding box center [313, 99] width 24 height 9
click at [317, 98] on button "Refresh" at bounding box center [313, 99] width 24 height 9
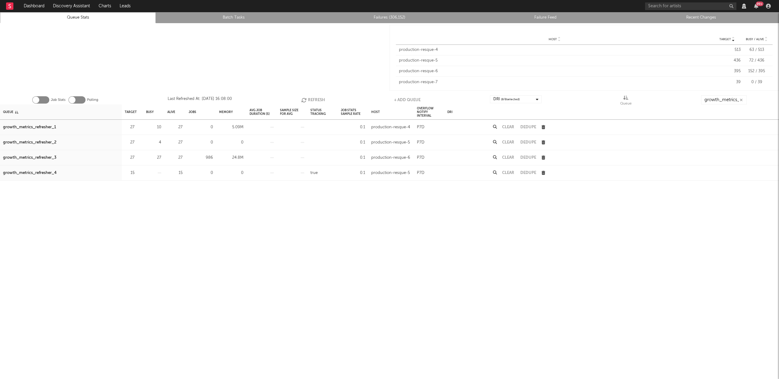
click at [313, 98] on button "Refresh" at bounding box center [313, 99] width 24 height 9
click at [311, 97] on button "Refresh" at bounding box center [313, 99] width 24 height 9
click at [308, 97] on button "Refresh" at bounding box center [313, 99] width 24 height 9
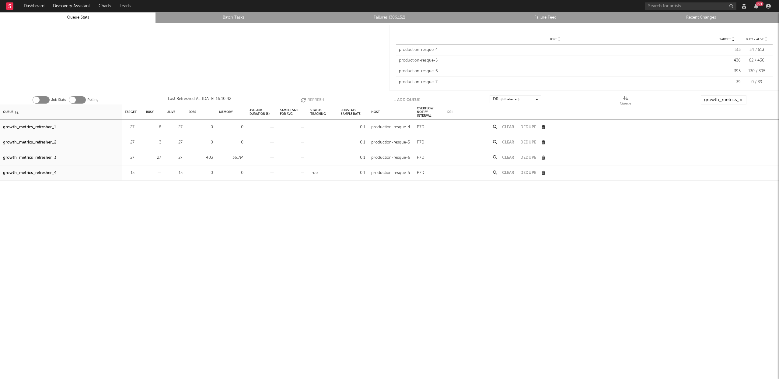
click at [313, 100] on button "Refresh" at bounding box center [313, 99] width 24 height 9
click at [310, 98] on button "Refresh" at bounding box center [313, 99] width 24 height 9
click at [309, 98] on button "Refresh" at bounding box center [313, 99] width 24 height 9
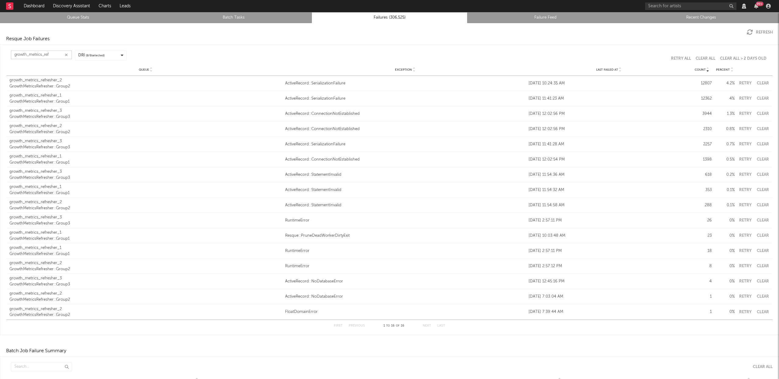
click at [30, 54] on input "growth_metrics_ref" at bounding box center [41, 55] width 61 height 9
click at [619, 70] on icon at bounding box center [620, 71] width 3 height 2
click at [757, 144] on button "Clear" at bounding box center [763, 144] width 14 height 4
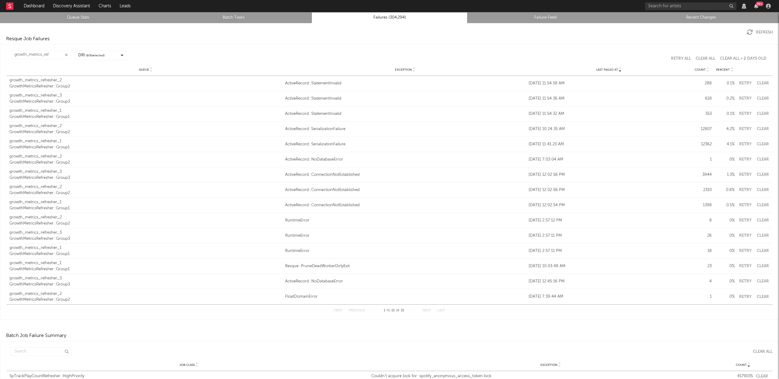
click at [760, 142] on button "Clear" at bounding box center [763, 144] width 14 height 4
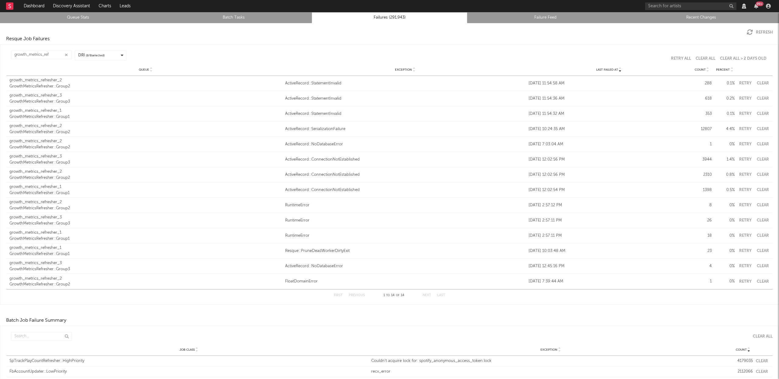
click at [763, 143] on button "Clear" at bounding box center [763, 144] width 14 height 4
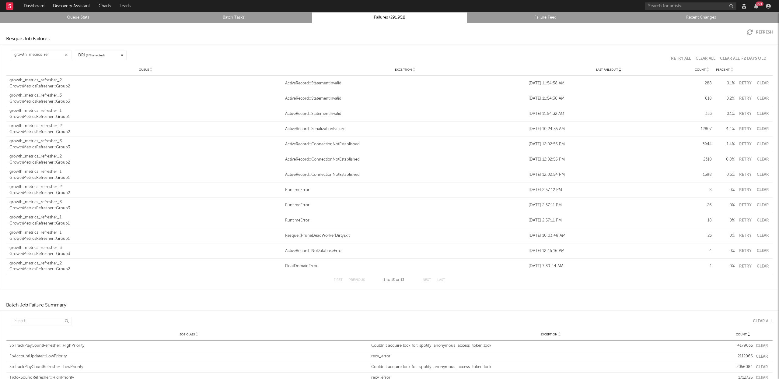
click at [762, 143] on button "Clear" at bounding box center [763, 144] width 14 height 4
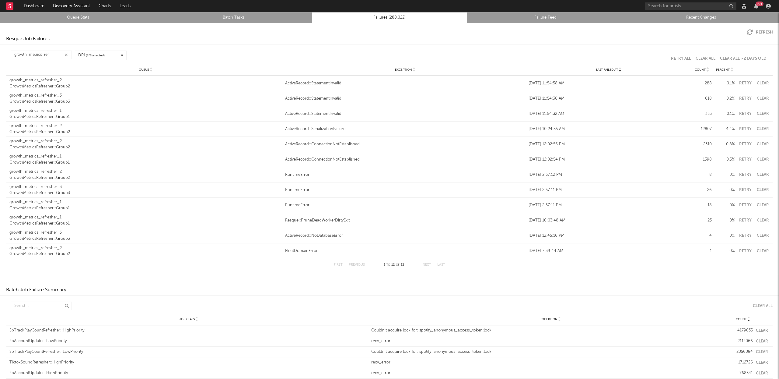
click at [741, 144] on button "Retry" at bounding box center [745, 144] width 15 height 4
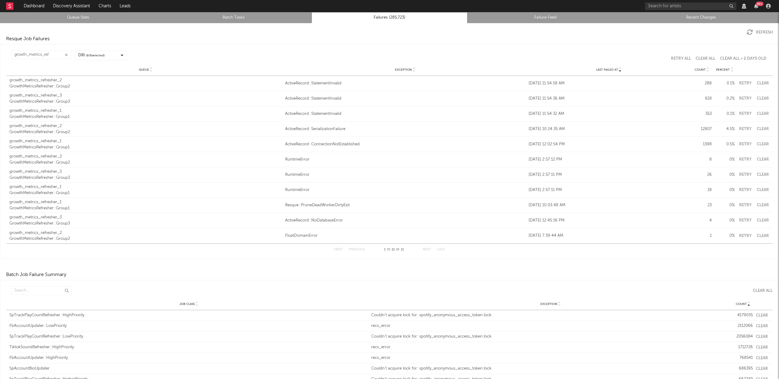
click at [761, 142] on button "Clear" at bounding box center [763, 144] width 14 height 4
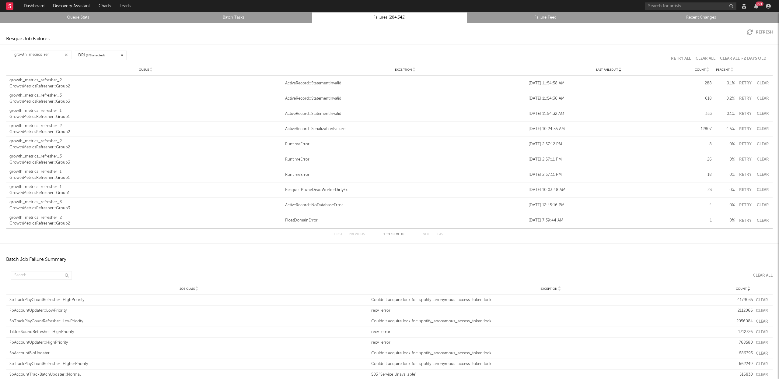
click at [756, 143] on button "Clear" at bounding box center [763, 144] width 14 height 4
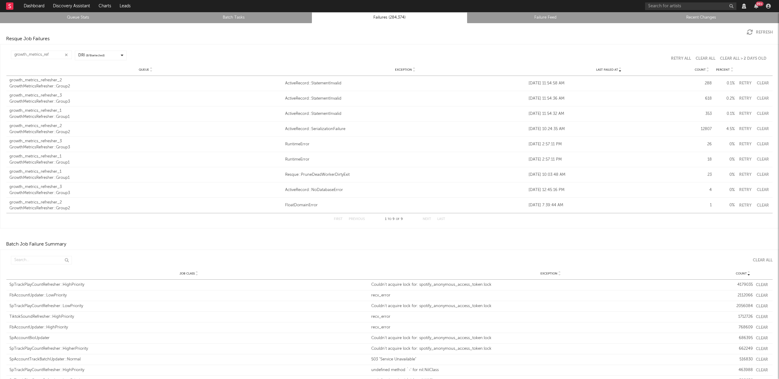
click at [761, 142] on button "Clear" at bounding box center [763, 144] width 14 height 4
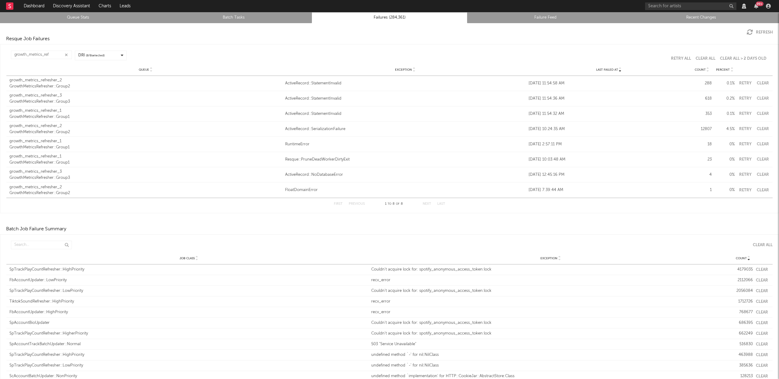
click at [759, 142] on button "Clear" at bounding box center [763, 144] width 14 height 4
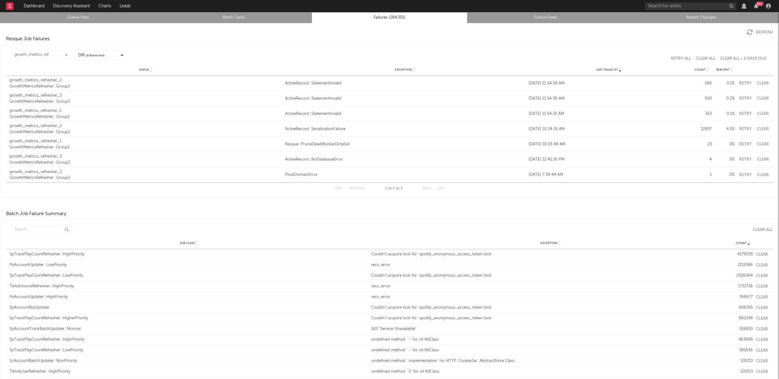
click at [758, 145] on button "Clear" at bounding box center [763, 144] width 14 height 4
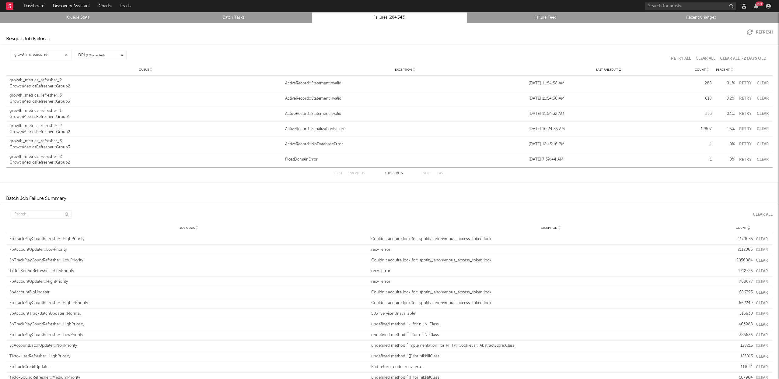
click at [759, 143] on button "Clear" at bounding box center [763, 144] width 14 height 4
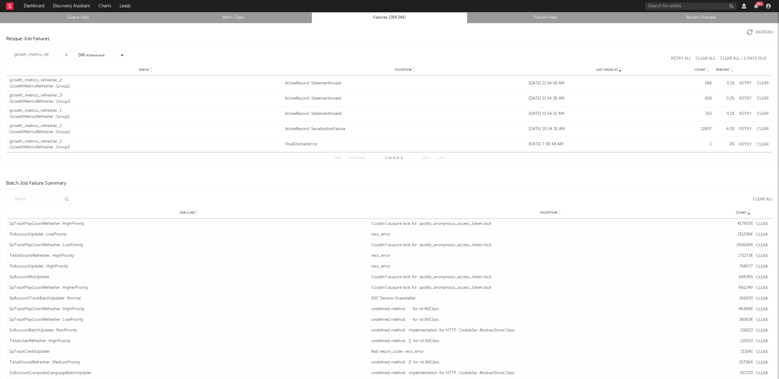
click at [759, 144] on button "Clear" at bounding box center [763, 144] width 14 height 4
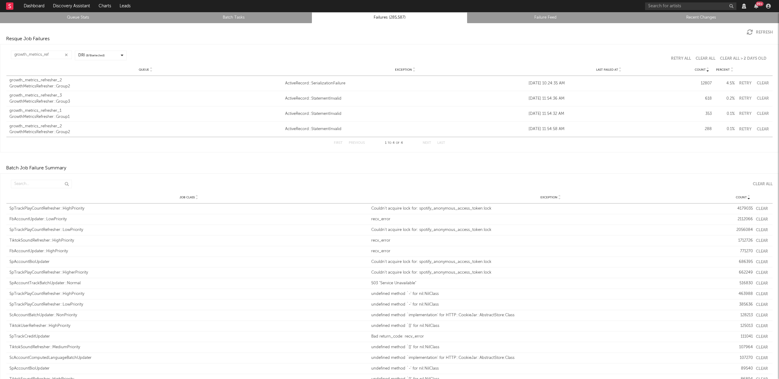
click at [619, 71] on icon at bounding box center [620, 71] width 3 height 2
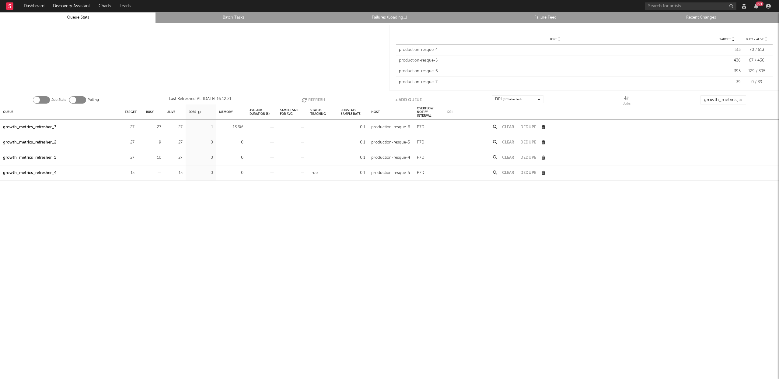
click at [310, 99] on button "Refresh" at bounding box center [314, 99] width 24 height 9
click at [316, 97] on button "Refresh" at bounding box center [314, 99] width 24 height 9
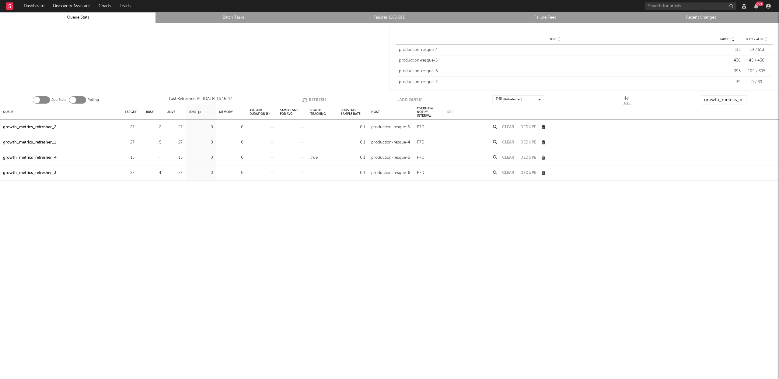
click at [317, 97] on button "Refresh" at bounding box center [314, 99] width 24 height 9
click at [317, 98] on button "Refresh" at bounding box center [314, 99] width 24 height 9
click at [316, 100] on button "Refresh" at bounding box center [314, 99] width 24 height 9
click at [307, 97] on icon "button" at bounding box center [305, 99] width 7 height 5
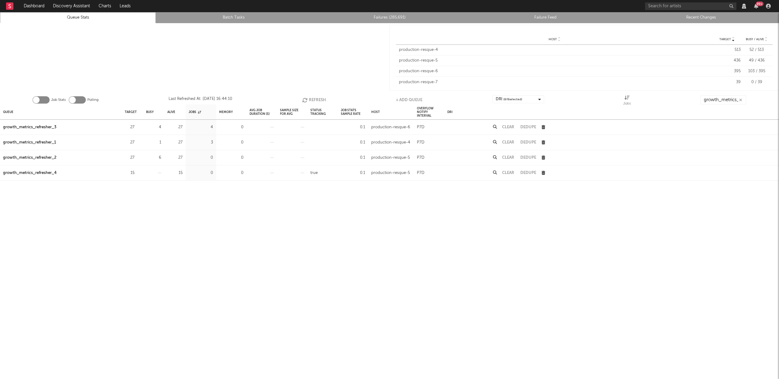
click at [310, 101] on button "Refresh" at bounding box center [314, 99] width 24 height 9
click at [321, 98] on button "Refresh" at bounding box center [315, 99] width 24 height 9
click at [318, 98] on button "Refresh" at bounding box center [314, 99] width 24 height 9
click at [309, 101] on button "Refresh" at bounding box center [314, 99] width 24 height 9
click at [319, 98] on button "Refresh" at bounding box center [314, 99] width 24 height 9
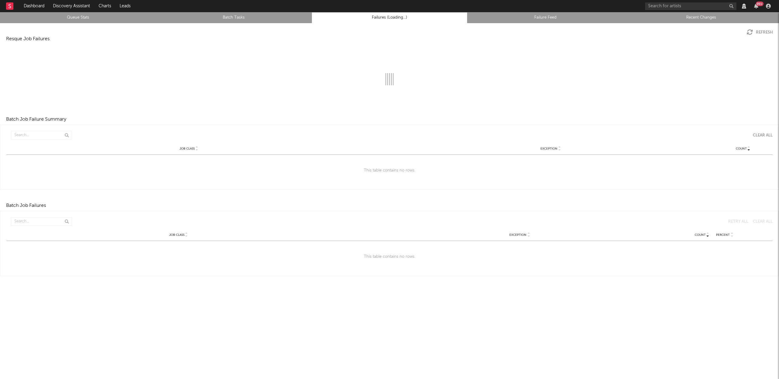
click at [706, 17] on link "Recent Changes" at bounding box center [701, 17] width 149 height 7
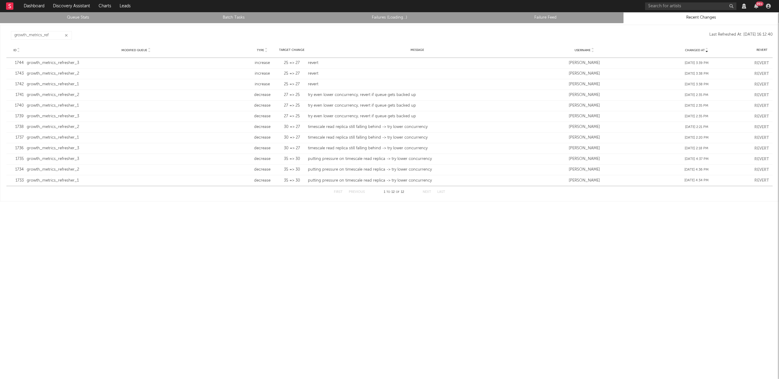
click at [64, 35] on button "button" at bounding box center [66, 36] width 5 height 6
